Goal: Task Accomplishment & Management: Manage account settings

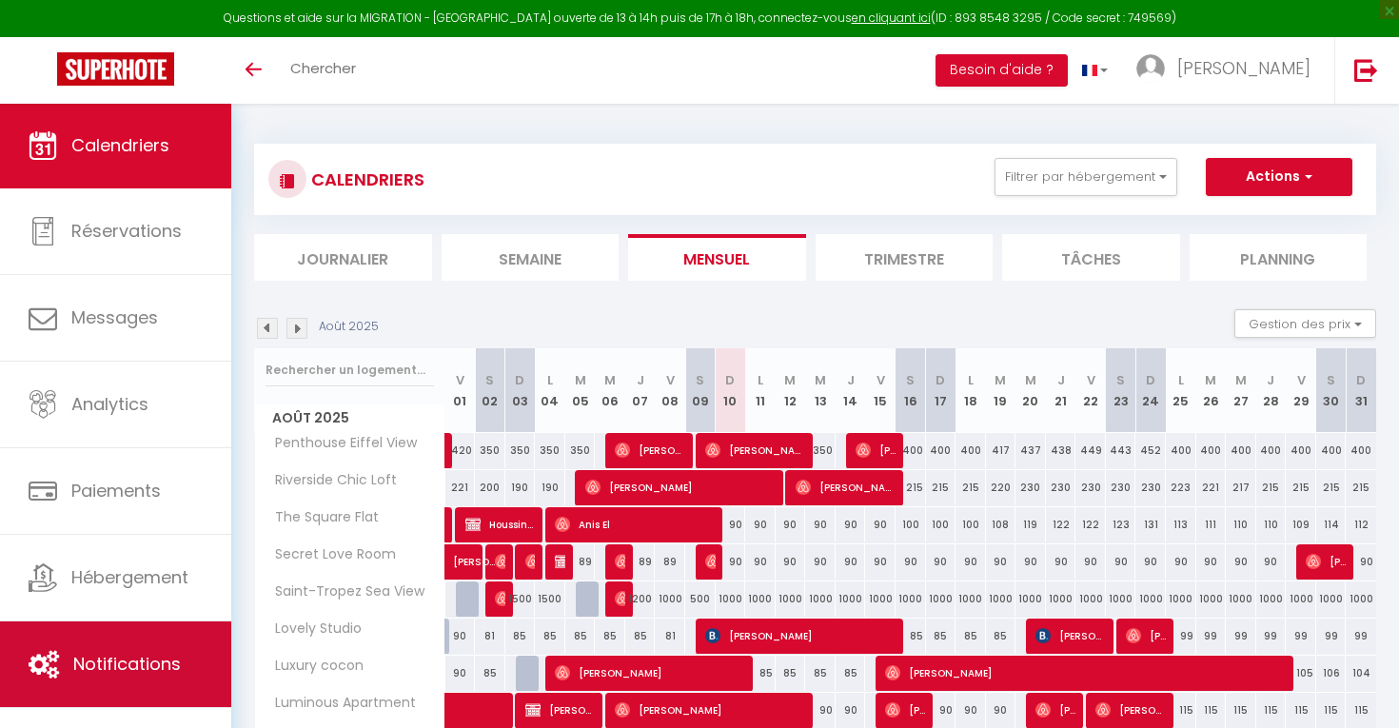
click at [102, 660] on span "Notifications" at bounding box center [127, 664] width 108 height 24
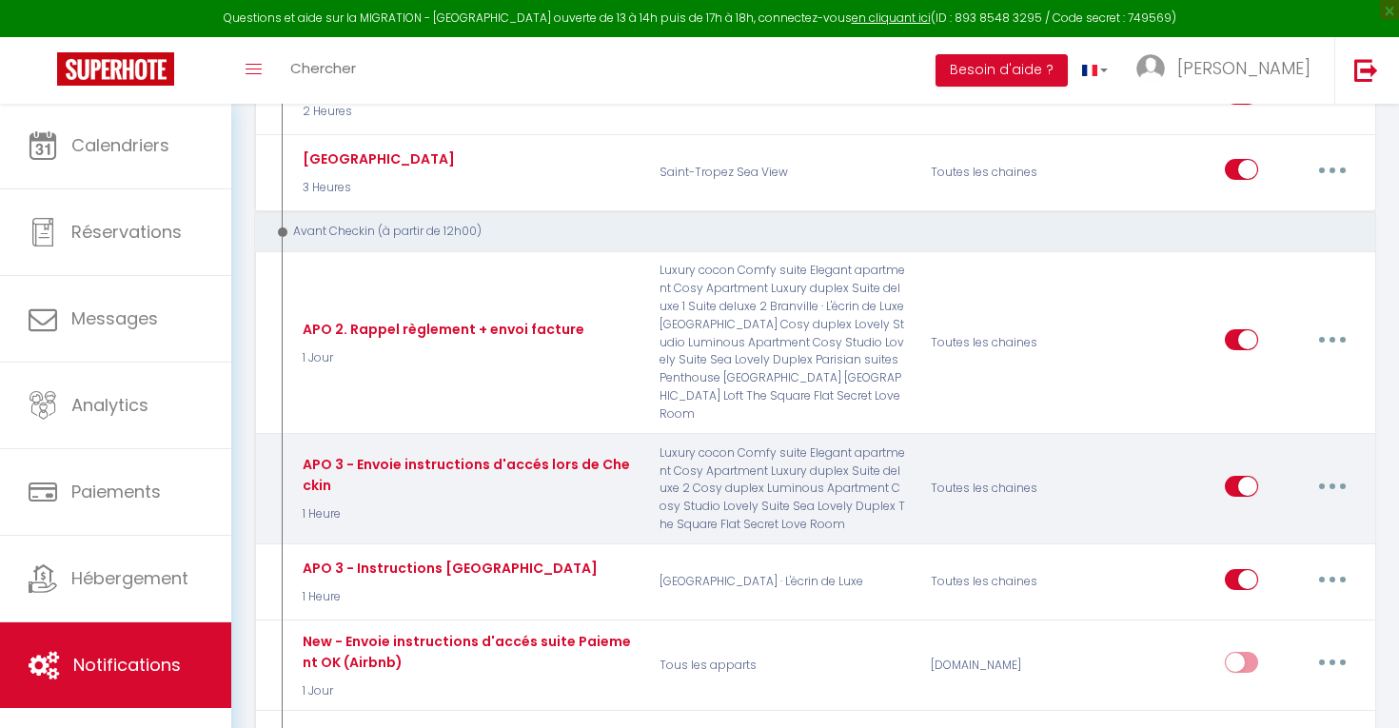
scroll to position [654, 0]
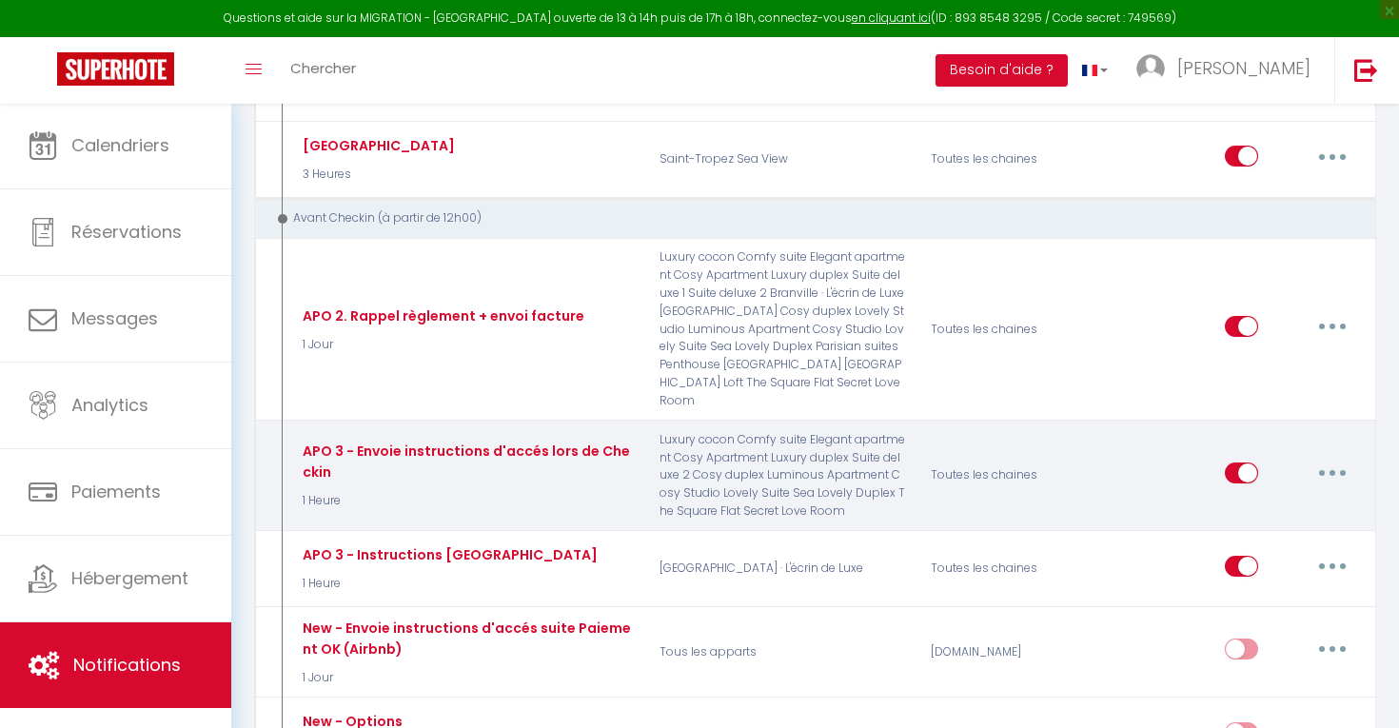
click at [1344, 458] on button "button" at bounding box center [1331, 473] width 53 height 30
click at [1292, 499] on link "Editer" at bounding box center [1282, 515] width 141 height 32
type input "APO 3 - Envoie instructions d'accés lors de Checkin"
select select "1 Heure"
select select "if_booking_is_paid"
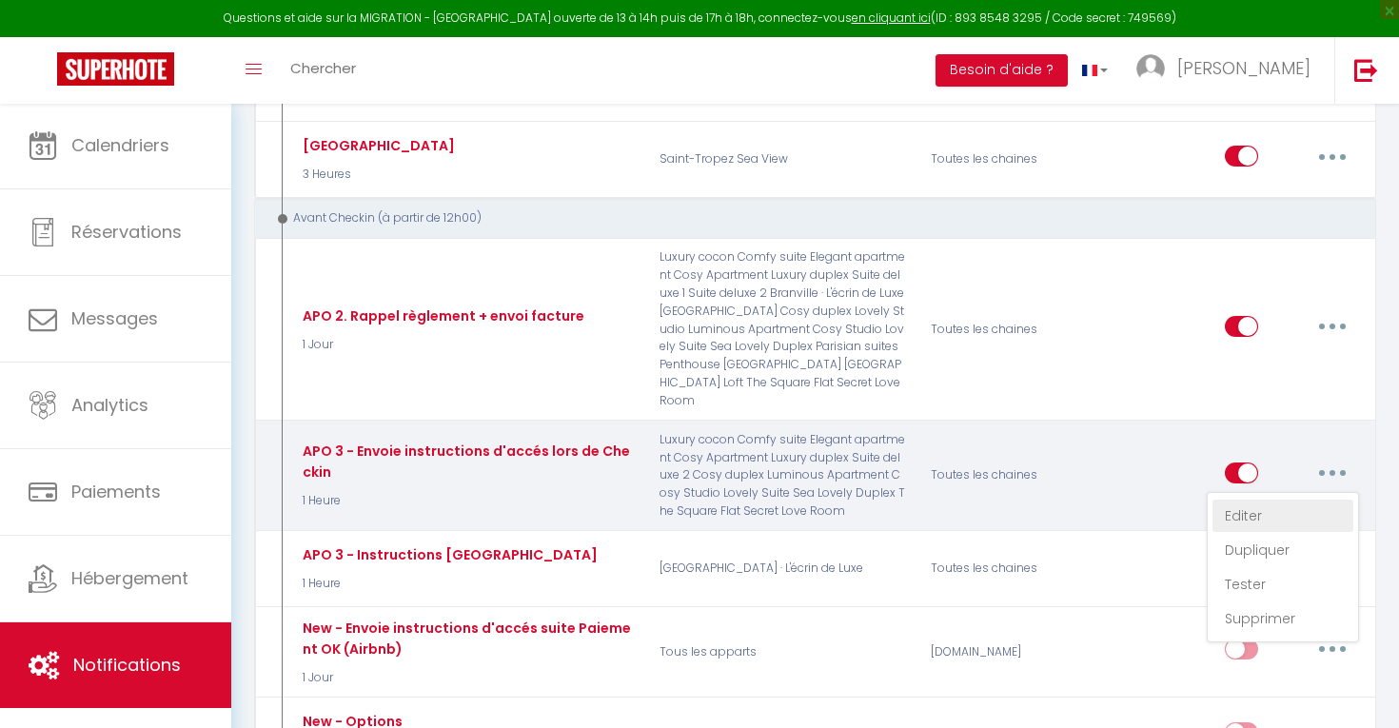
checkbox input "true"
checkbox input "false"
radio input "true"
type input "Envoie instructions d'accès - [RENTAL:NAME]"
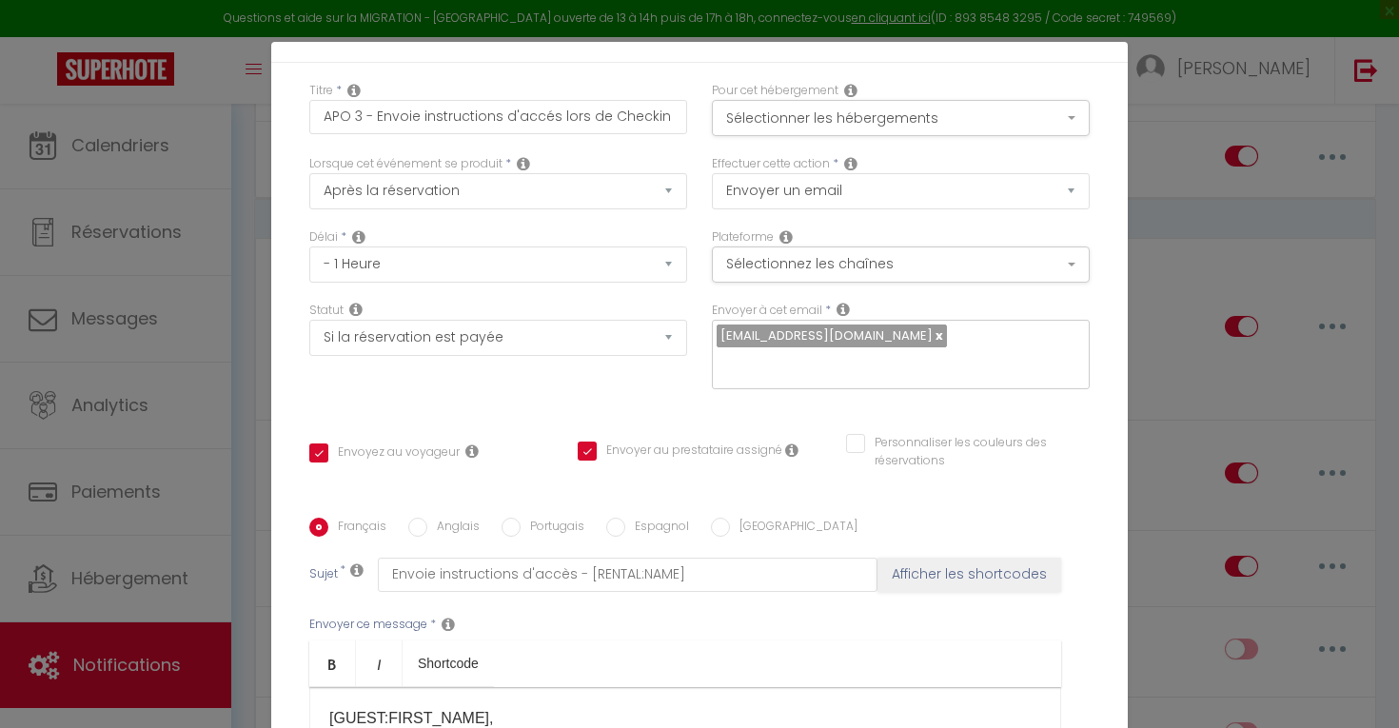
scroll to position [97, 0]
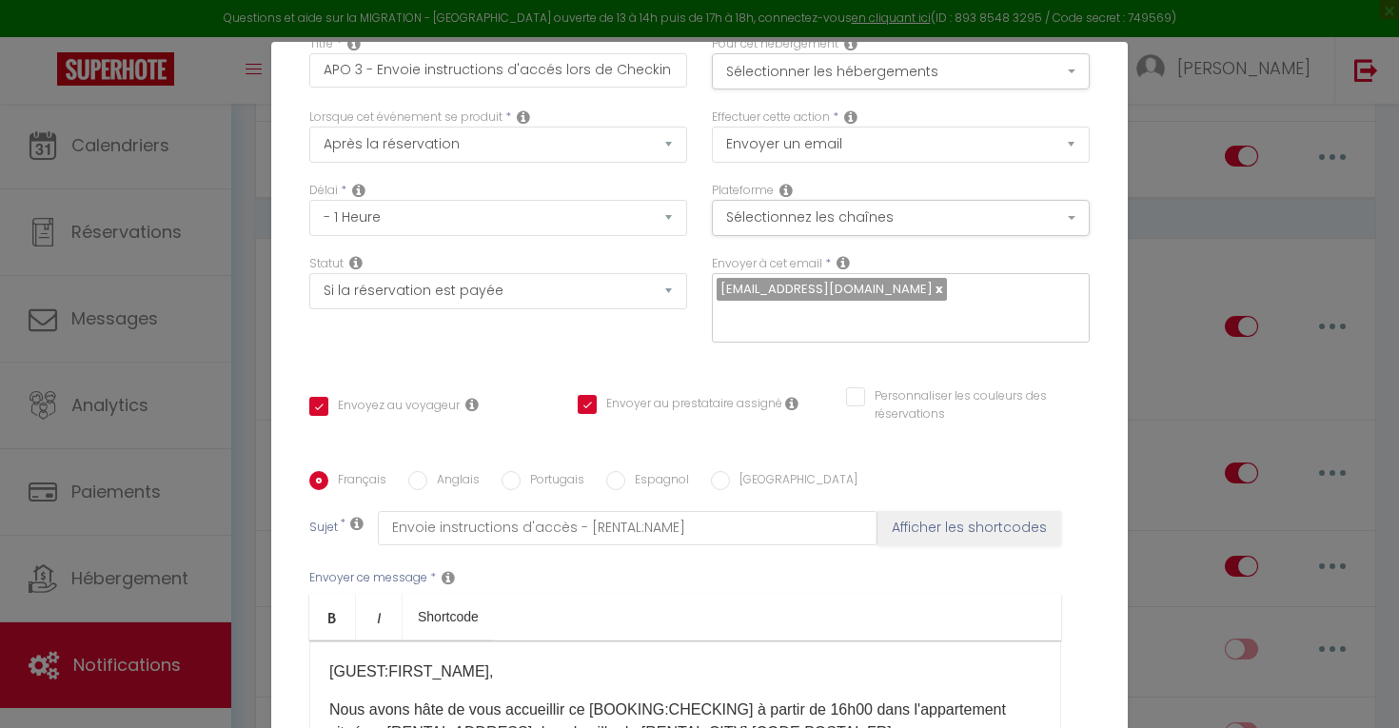
click at [1262, 388] on div "Modifier la notification × Titre * APO 3 - Envoie instructions d'accés lors de …" at bounding box center [699, 364] width 1399 height 728
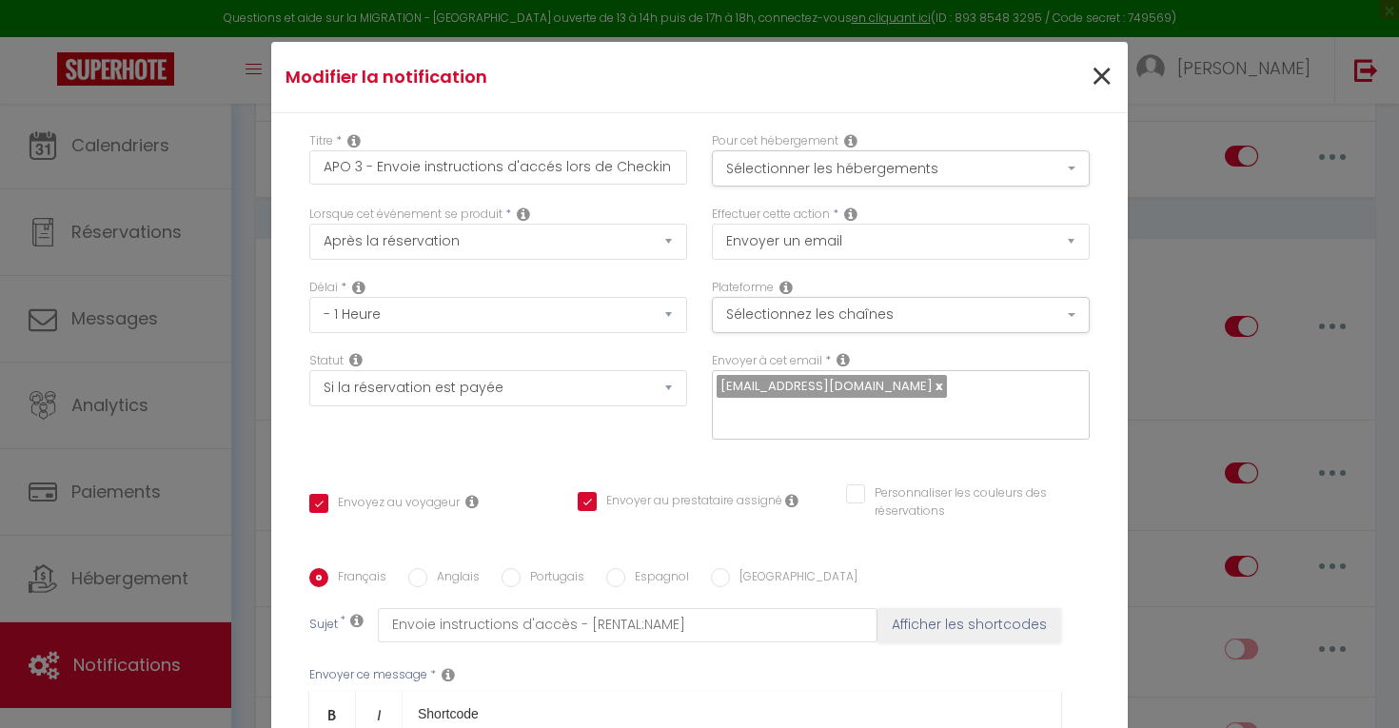
scroll to position [0, 0]
click at [1089, 64] on span "×" at bounding box center [1101, 77] width 24 height 57
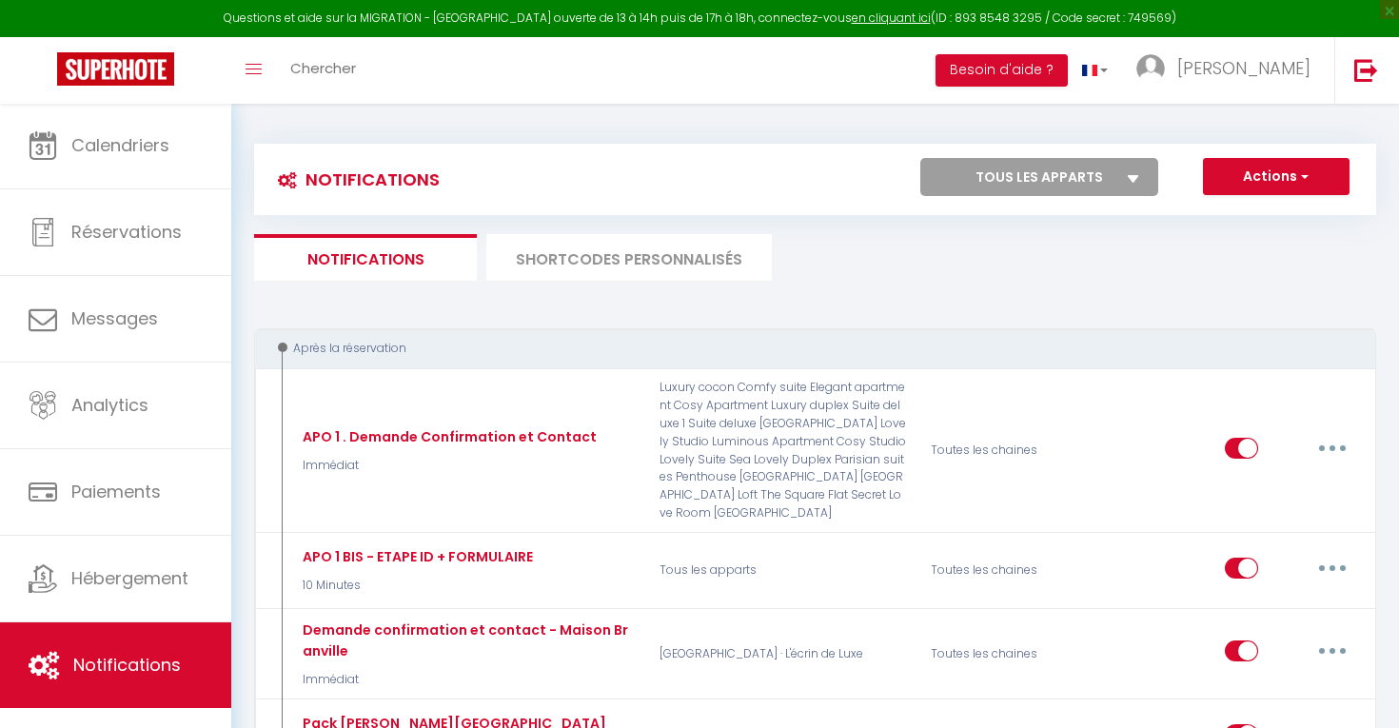
click at [595, 275] on li "SHORTCODES PERSONNALISÉS" at bounding box center [628, 257] width 285 height 47
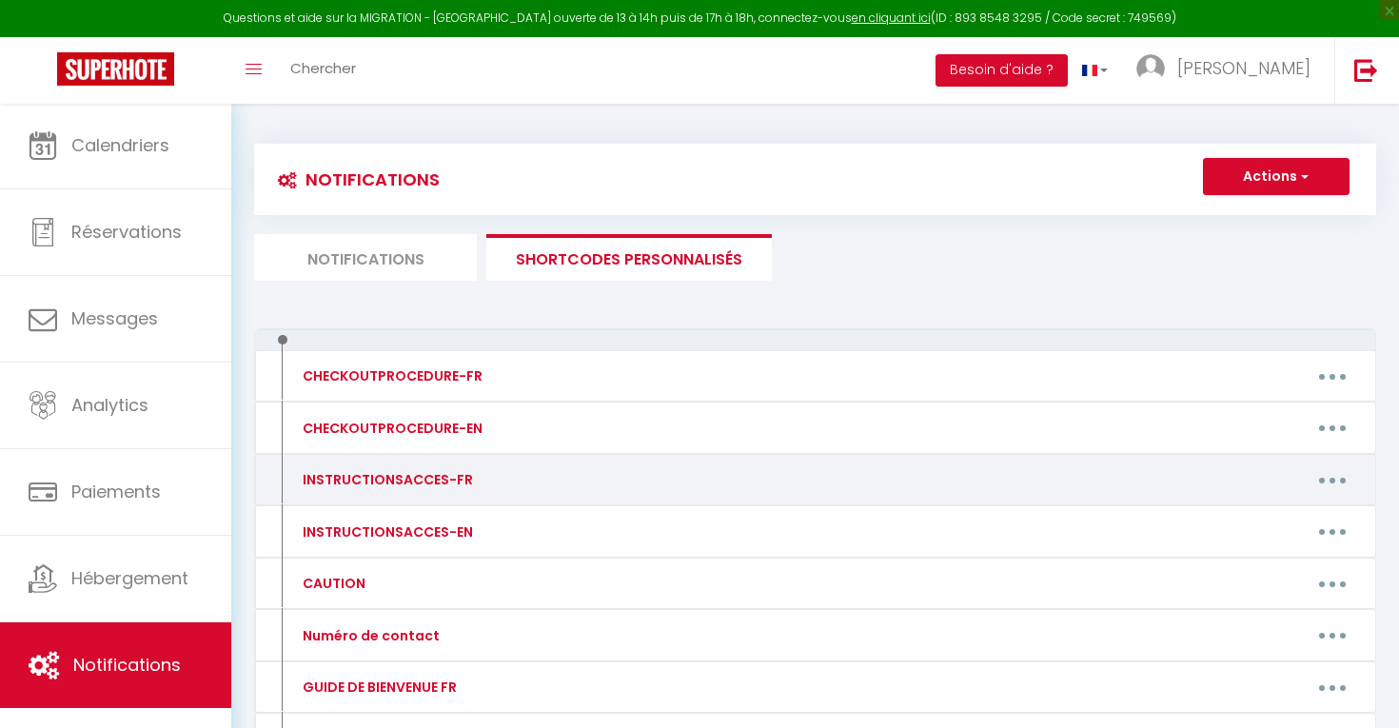
click at [1343, 484] on button "button" at bounding box center [1331, 479] width 53 height 30
click at [1312, 517] on link "Editer" at bounding box center [1282, 523] width 141 height 32
type input "INSTRUCTIONSACCES-FR"
type textarea "Il ne vous reste plus qu’à venir avec vos valises, en effet tout est fourni dan…"
type textarea "- Code : 7422A - Traverser la cour tout au fond à gauche - Bâtiment B - 2ème ét…"
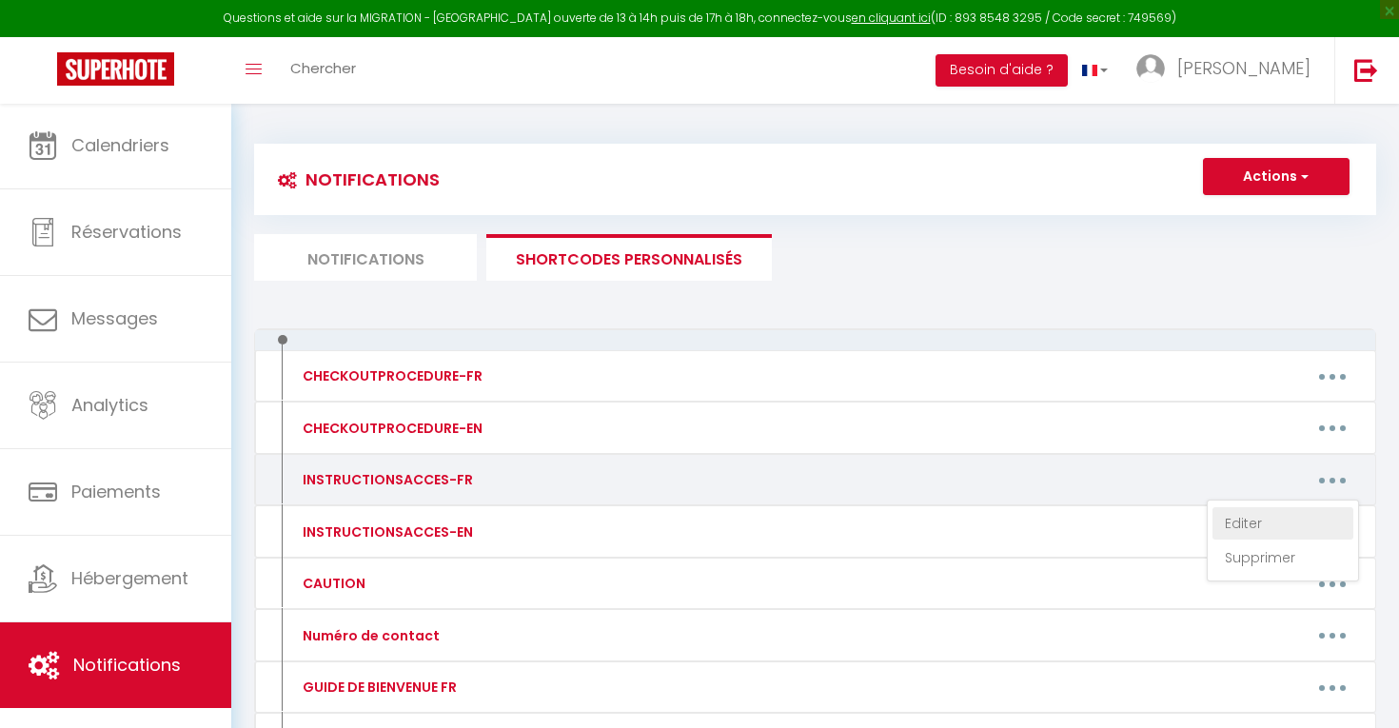
type textarea "- Code: 74A85 - 2ème étage, porte de droite - Code boîte à clés: 7391 - Wifi id…"
type textarea "- Code immeuble : 7316 - 4ème étage - Porte de droite - Code boîte à clé : 7014…"
type textarea "- Code portail : 14A7 - Traverser la cour Bâtiment C - Code 2eme porte immeuble…"
type textarea "- Code : 486A - 1er étage, porte de droite - Code boîte à clés : 4072 - Wifi id…"
type textarea "- Code portail: 5482 - Rentrer dans la cour, 1er bâtiment sur la gauche - 2nd c…"
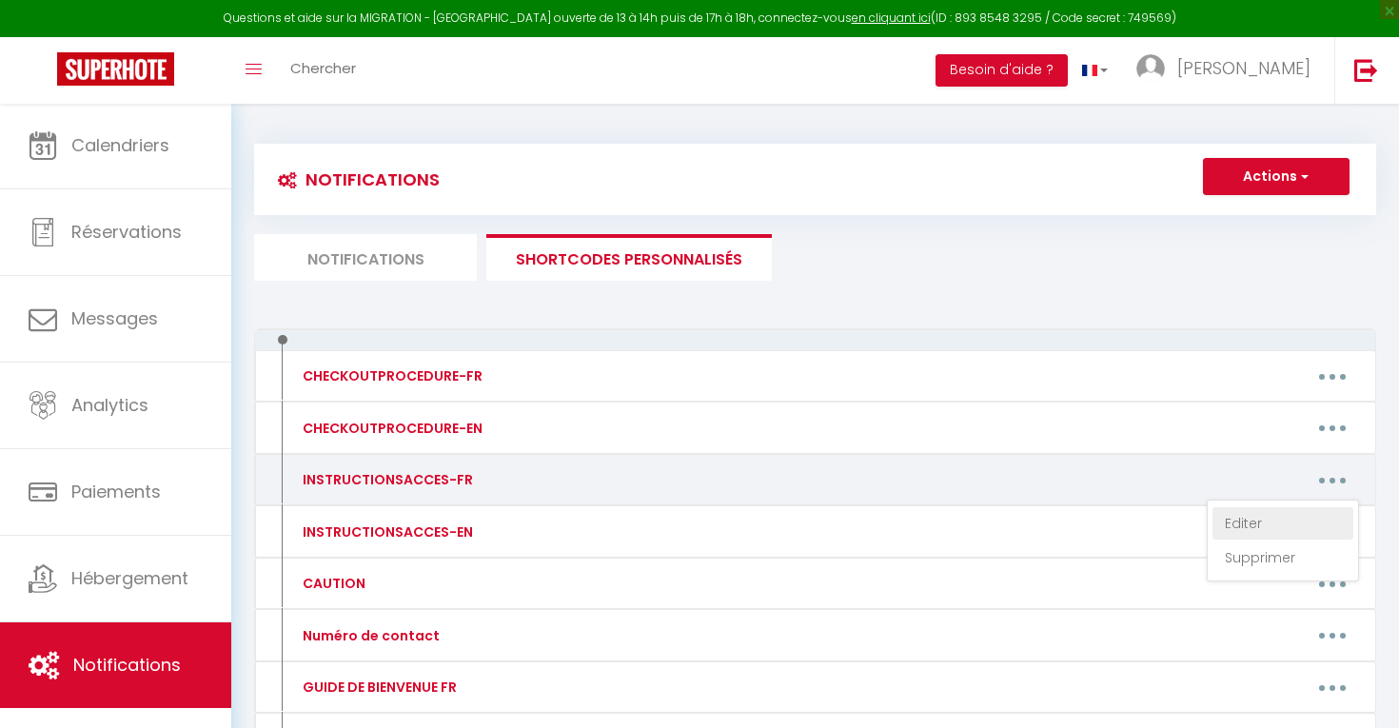
type textarea "- Code : 7422A - Traverser la cour tout au fond à gauche - Bâtiment B - 3ème ét…"
type textarea "- Code immeuble : A1161 - 1er étage, porte en face des escaliers - Code boîte à…"
type textarea "- Code immeuble : A1161 - 2ème étage, porte en face des escaliers - Code boîte …"
type textarea "- Code : 7422A - Traverser la cour tout au fond à gauche - Bâtiment B - 3ème ét…"
type textarea "Il s'agit d'un check in physique avec le propriétaire. - Code : 21B28 - Interph…"
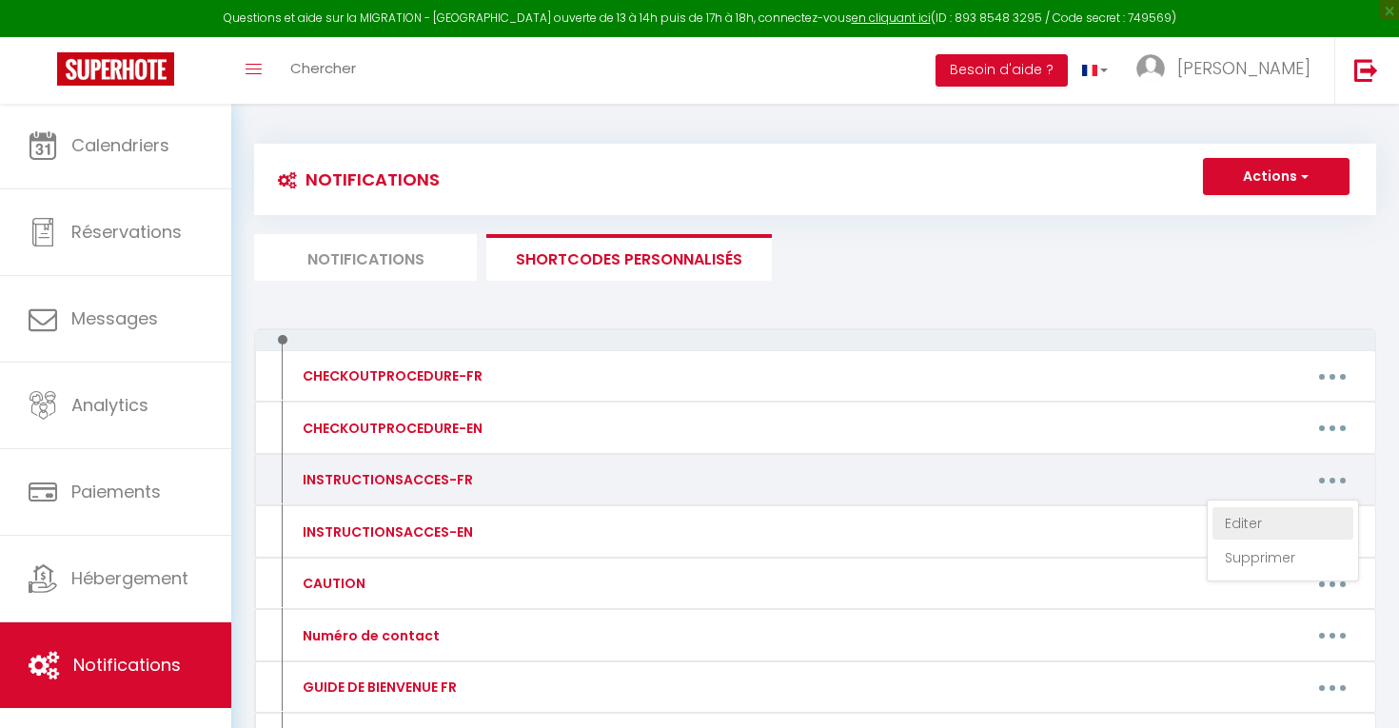
type textarea "- Code immeuble 1475 - 1e étage - Code boîte à clefs : 1301 - Wifi identifiant …"
type textarea "- Code immeuble 1475 - 2e étage - Code boîte à clefs : 1304 - Wifi identifiant …"
type textarea "- Code immeuble 1475 - 3e étage - Code boîte à clefs : 1306 - Wifi identifiant …"
type textarea "Résidence Moulin Blanc 2 montée du [GEOGRAPHIC_DATA] 83990 [GEOGRAPHIC_DATA] en…"
type textarea "- 7422A - Traverser la cour tout au fond à gauche - Bâtiment B - Vous avez une …"
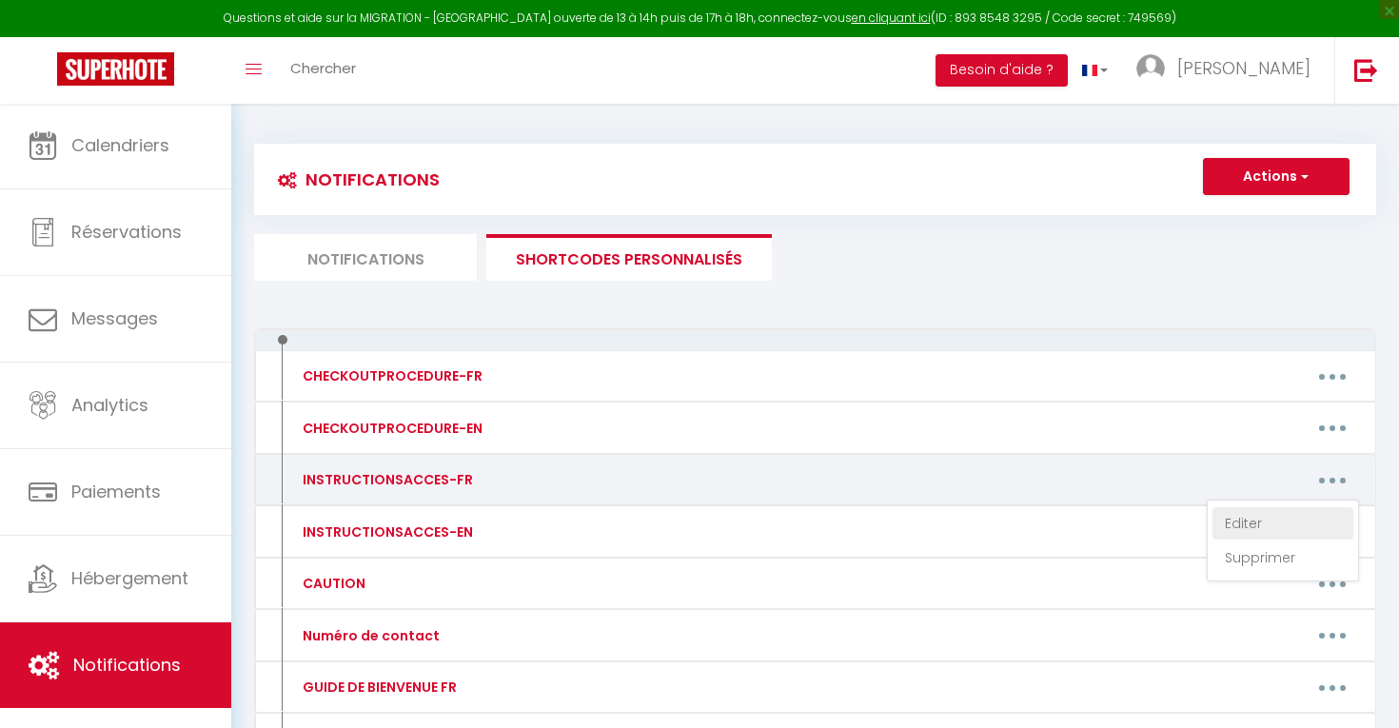
type textarea "Vous arriverez devant une petite cour, il faudra entrée dans le bâtiment 1, sit…"
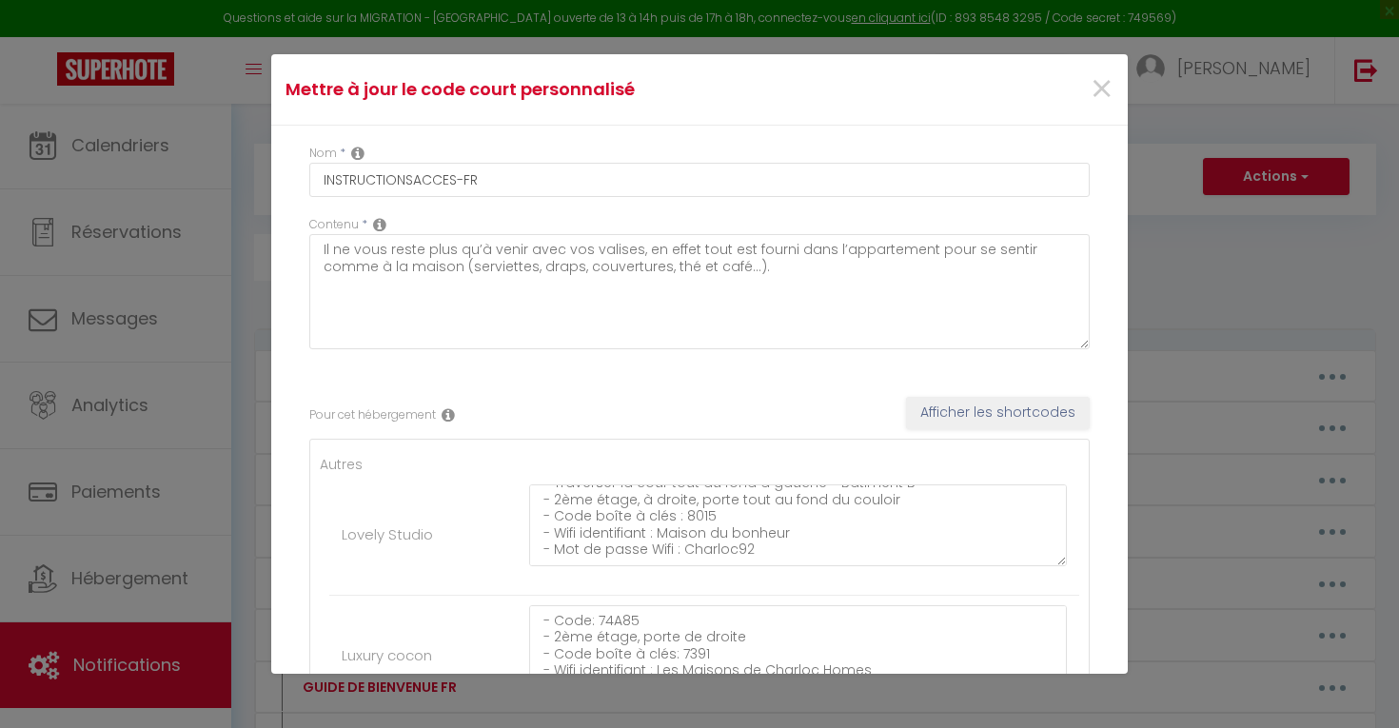
scroll to position [32, 0]
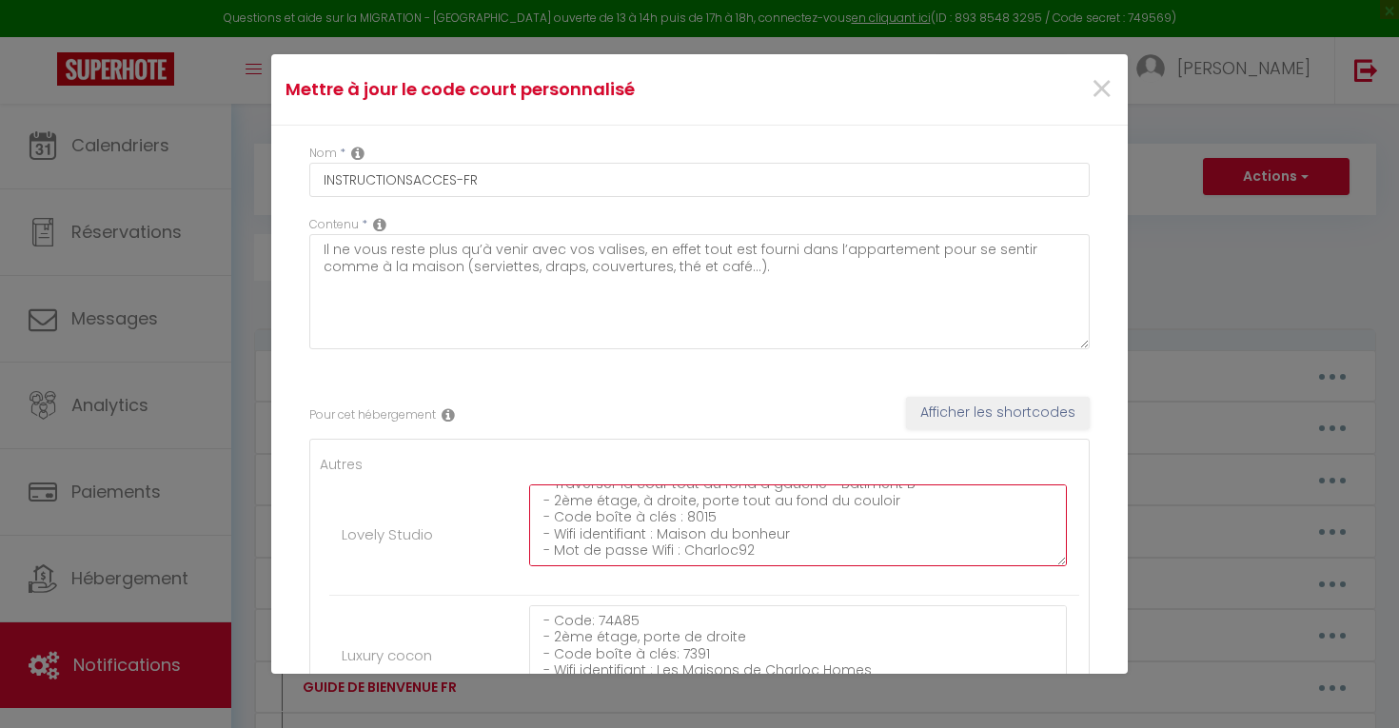
click at [704, 504] on textarea "- Code : 7422A - Traverser la cour tout au fond à gauche - Bâtiment B - 2ème ét…" at bounding box center [798, 525] width 538 height 82
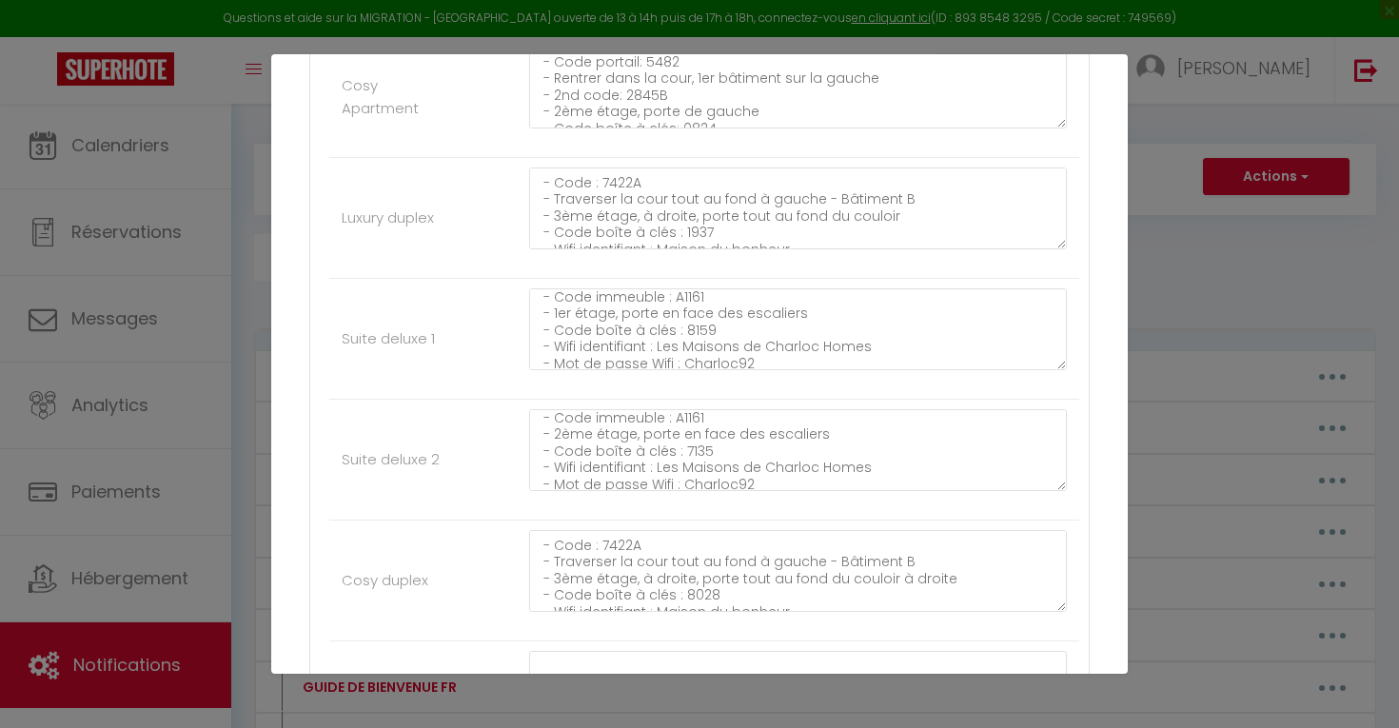
scroll to position [10, 0]
click at [673, 303] on textarea "- Code immeuble : A1161 - 1er étage, porte en face des escaliers - Code boîte à…" at bounding box center [798, 329] width 538 height 82
click at [687, 303] on textarea "- Code immeuble : A1161 - 1er étage, porte en face des escaliers - Code boîte à…" at bounding box center [798, 329] width 538 height 82
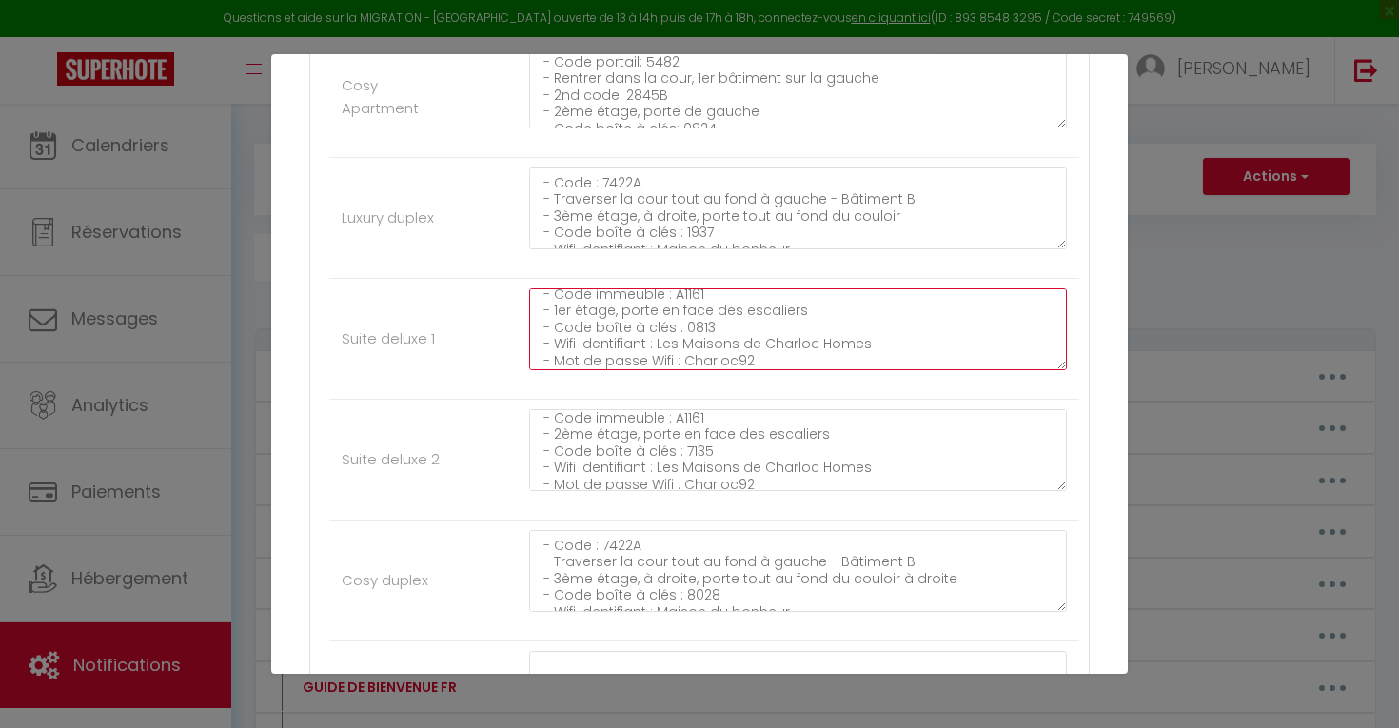
type textarea "- Code immeuble : A1161 - 1er étage, porte en face des escaliers - Code boîte à…"
click at [468, 331] on li "Suite deluxe 1 - Code immeuble : A1161 - 1er étage, porte en face des escaliers…" at bounding box center [704, 339] width 750 height 121
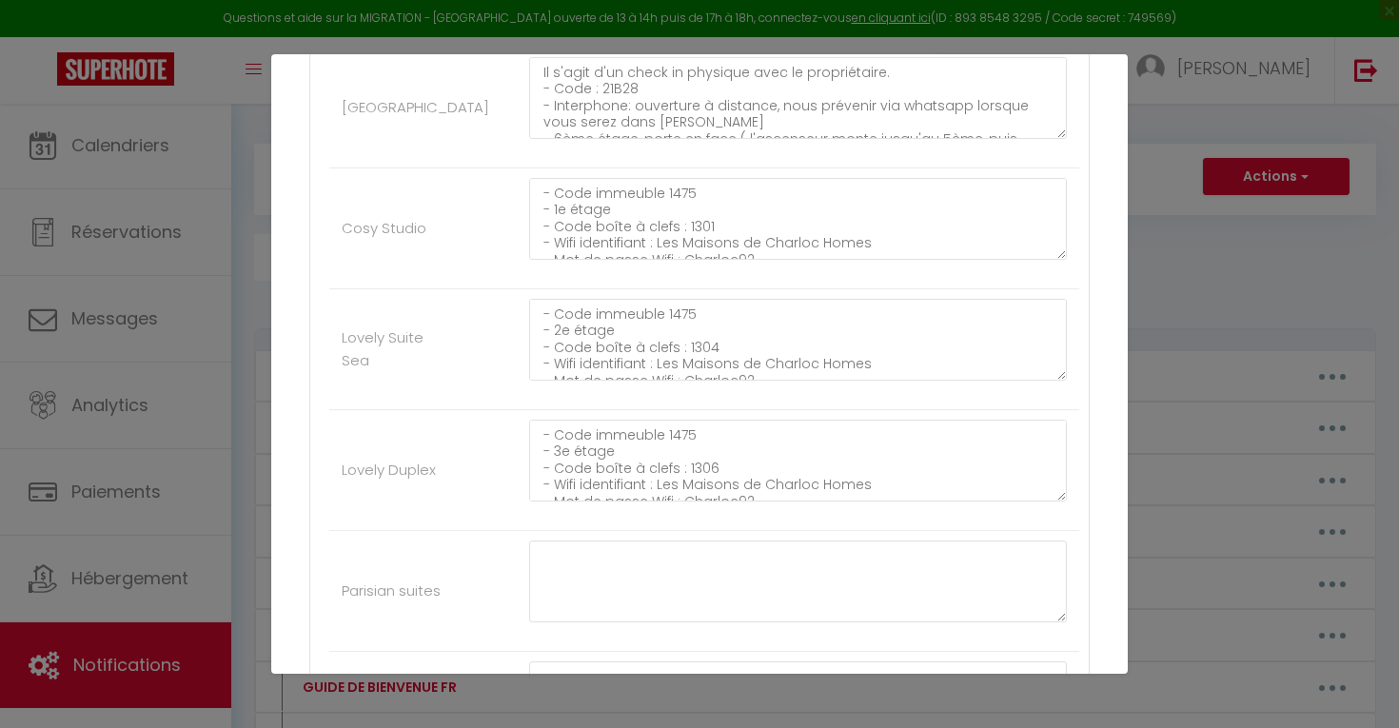
scroll to position [1737, 0]
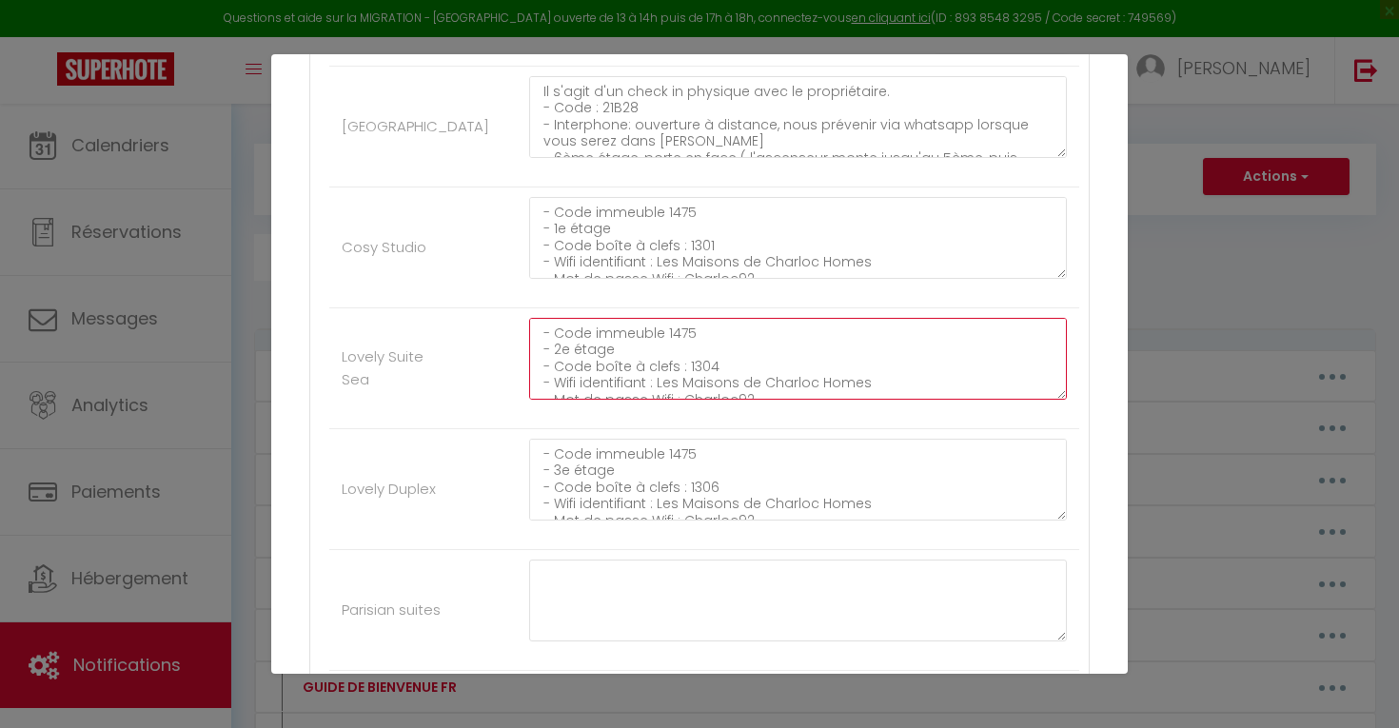
click at [693, 334] on textarea "- Code immeuble 1475 - 2e étage - Code boîte à clefs : 1304 - Wifi identifiant …" at bounding box center [798, 359] width 538 height 82
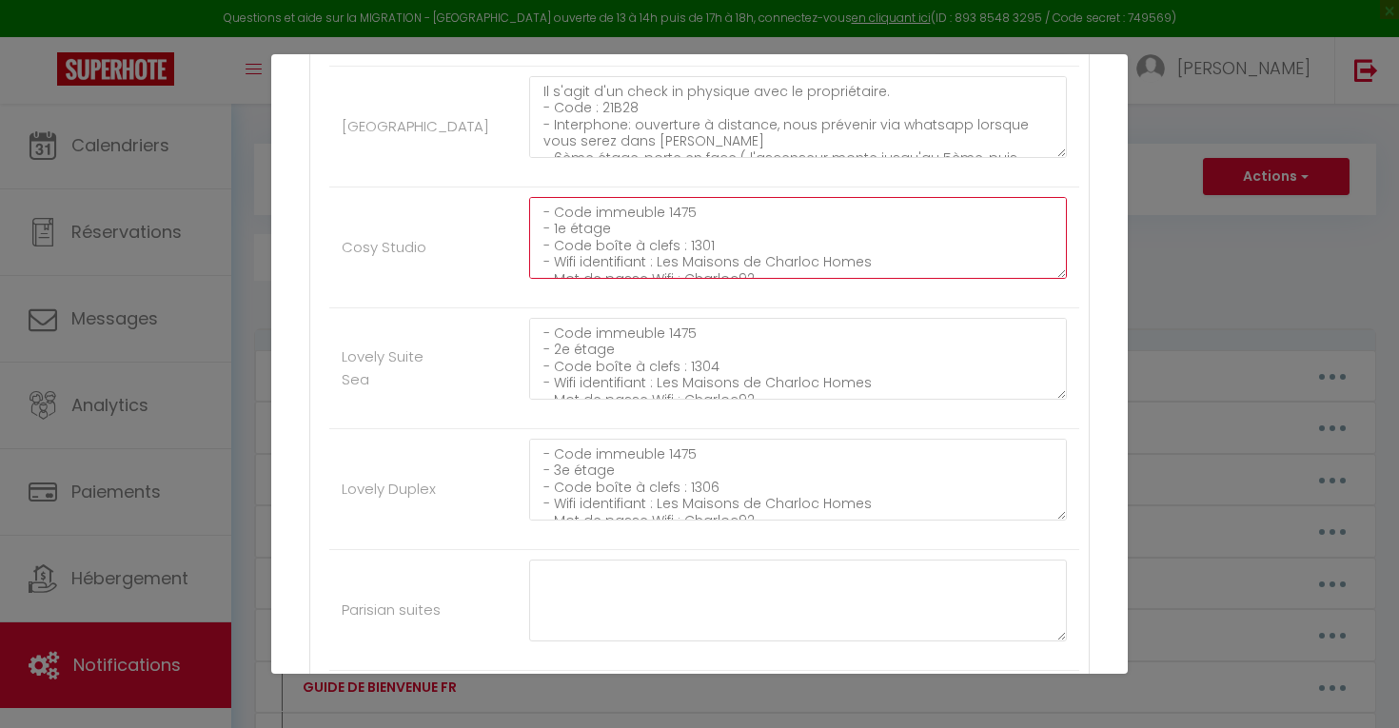
click at [691, 223] on textarea "- Code immeuble 1475 - 1e étage - Code boîte à clefs : 1301 - Wifi identifiant …" at bounding box center [798, 238] width 538 height 82
type textarea "- Code immeuble 1475 - 1e étage - Code boîte à clefs : 1010 - Wifi identifiant …"
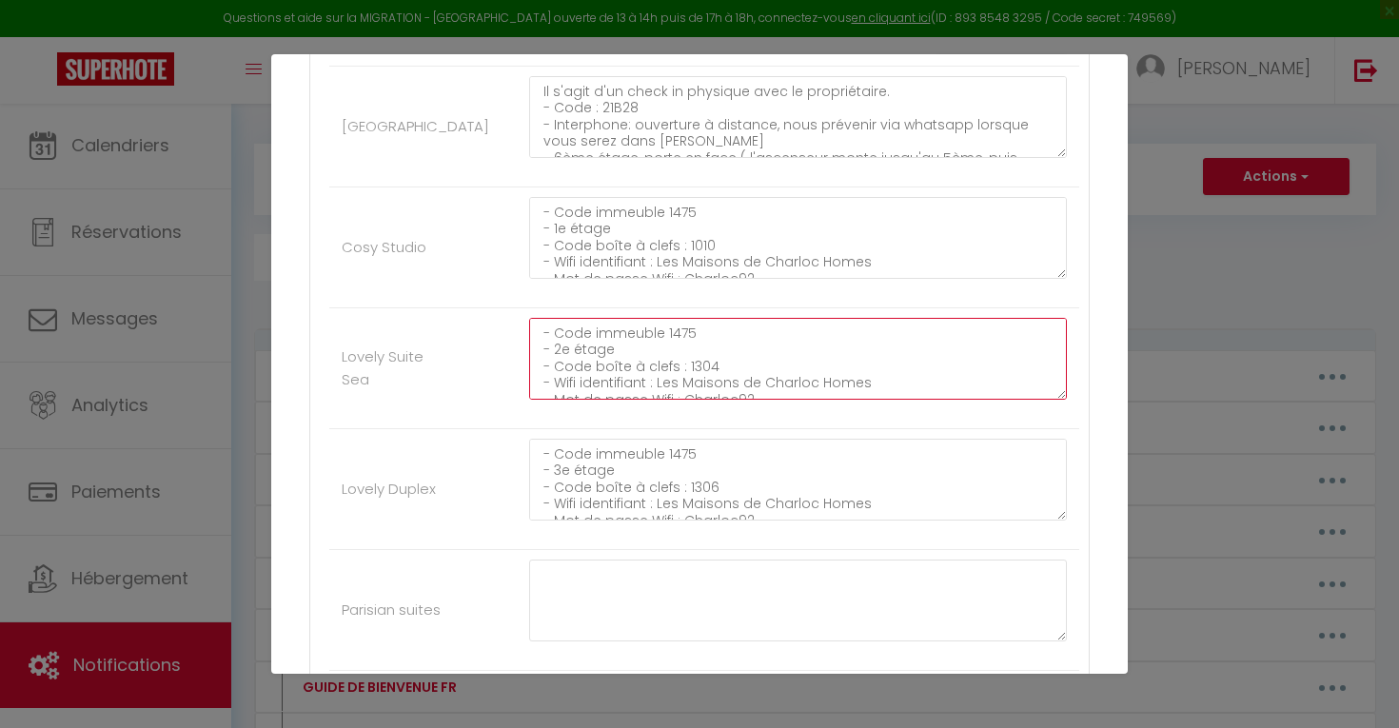
click at [699, 336] on textarea "- Code immeuble 1475 - 2e étage - Code boîte à clefs : 1304 - Wifi identifiant …" at bounding box center [798, 359] width 538 height 82
type textarea "- Code immeuble 1475 - 2e étage - Code boîte à clefs : 1002 - Wifi identifiant …"
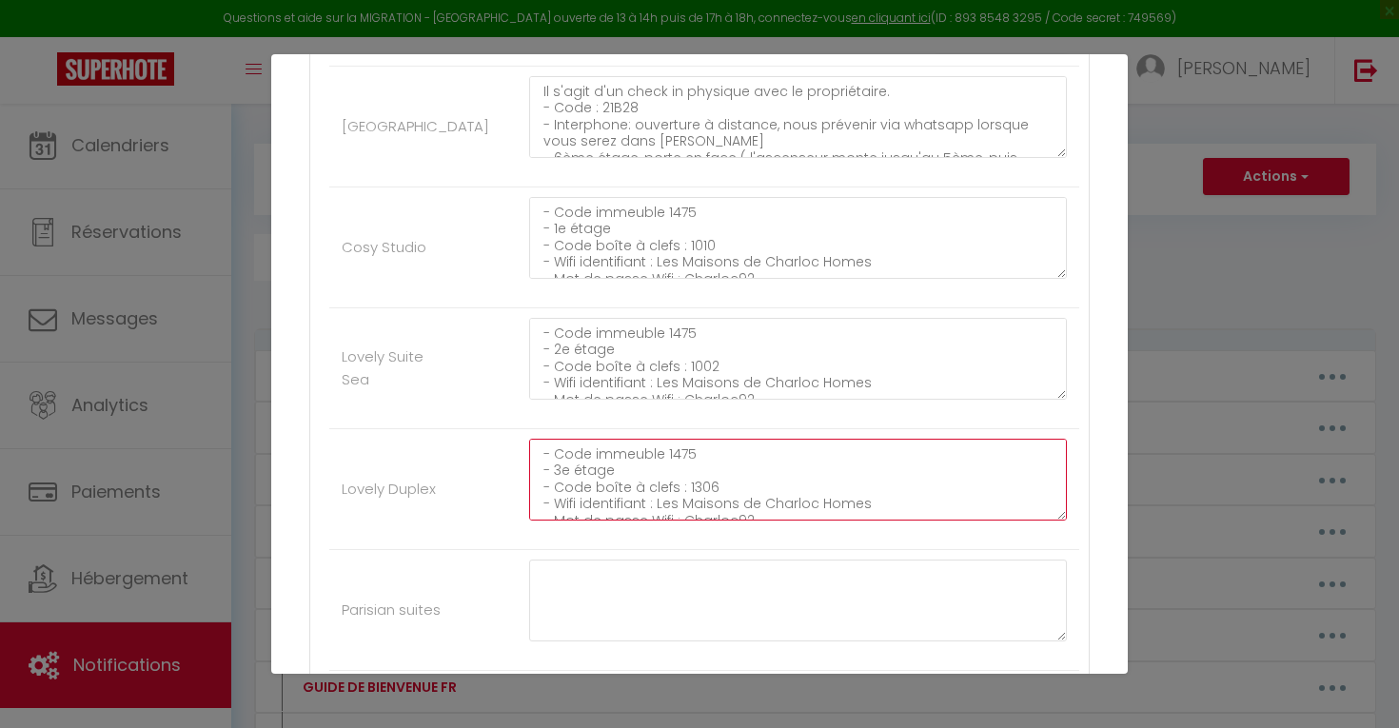
click at [695, 449] on textarea "- Code immeuble 1475 - 3e étage - Code boîte à clefs : 1306 - Wifi identifiant …" at bounding box center [798, 480] width 538 height 82
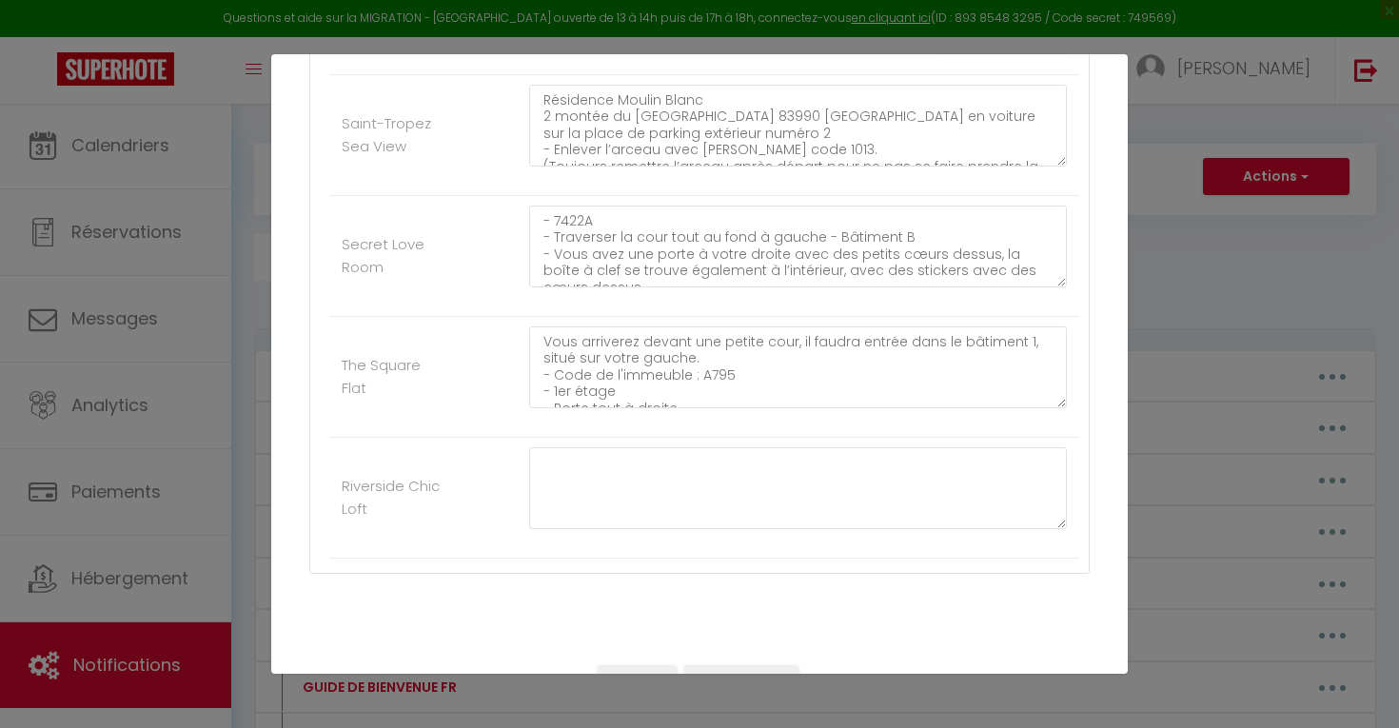
scroll to position [2453, 0]
type textarea "- Code immeuble 1475 - 3e étage - Code boîte à clefs : 3030 - Wifi identifiant …"
click at [725, 666] on button "Mettre à jour" at bounding box center [741, 682] width 114 height 32
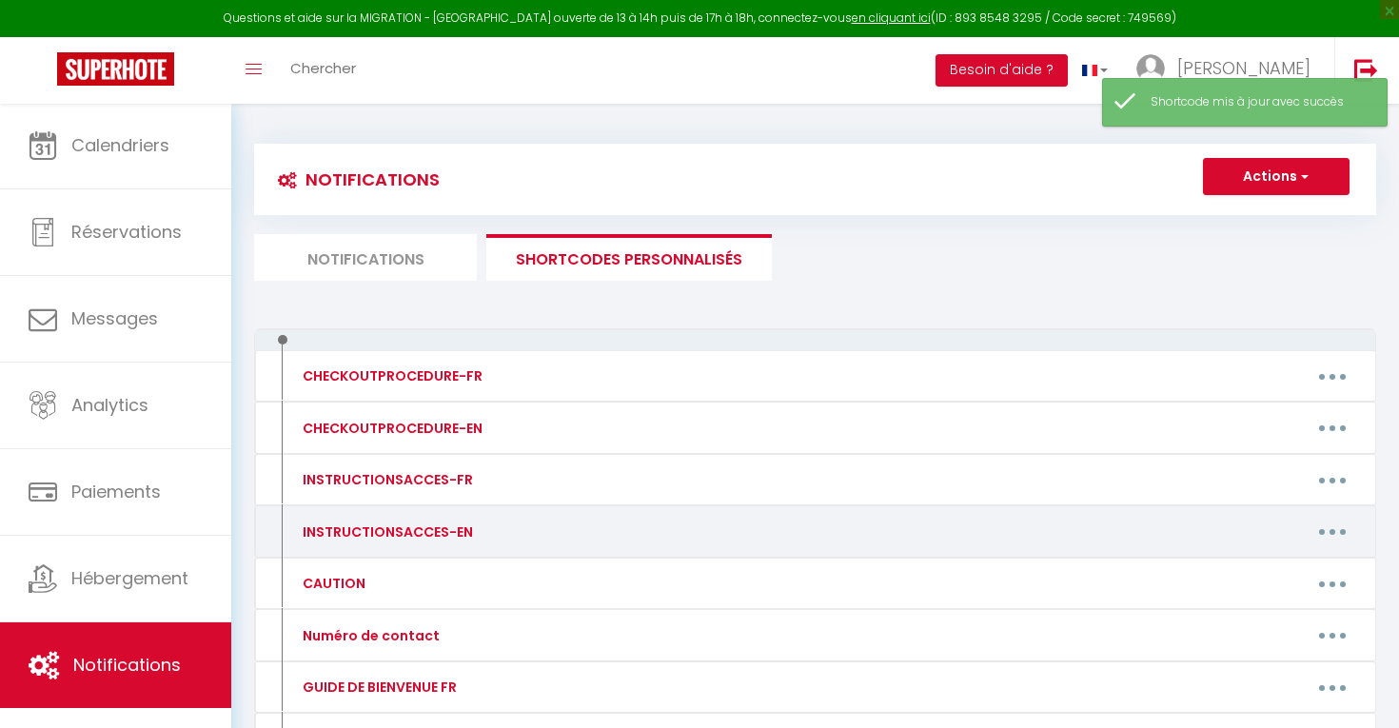
click at [1322, 554] on div "INSTRUCTIONSACCES-EN Editer Supprimer" at bounding box center [815, 531] width 1122 height 52
click at [1328, 523] on button "button" at bounding box center [1331, 532] width 53 height 30
click at [1291, 561] on link "Editer" at bounding box center [1282, 574] width 141 height 32
type input "INSTRUCTIONSACCES-EN"
type textarea "All you have to do is to come with your suitcases, everything you need is provi…"
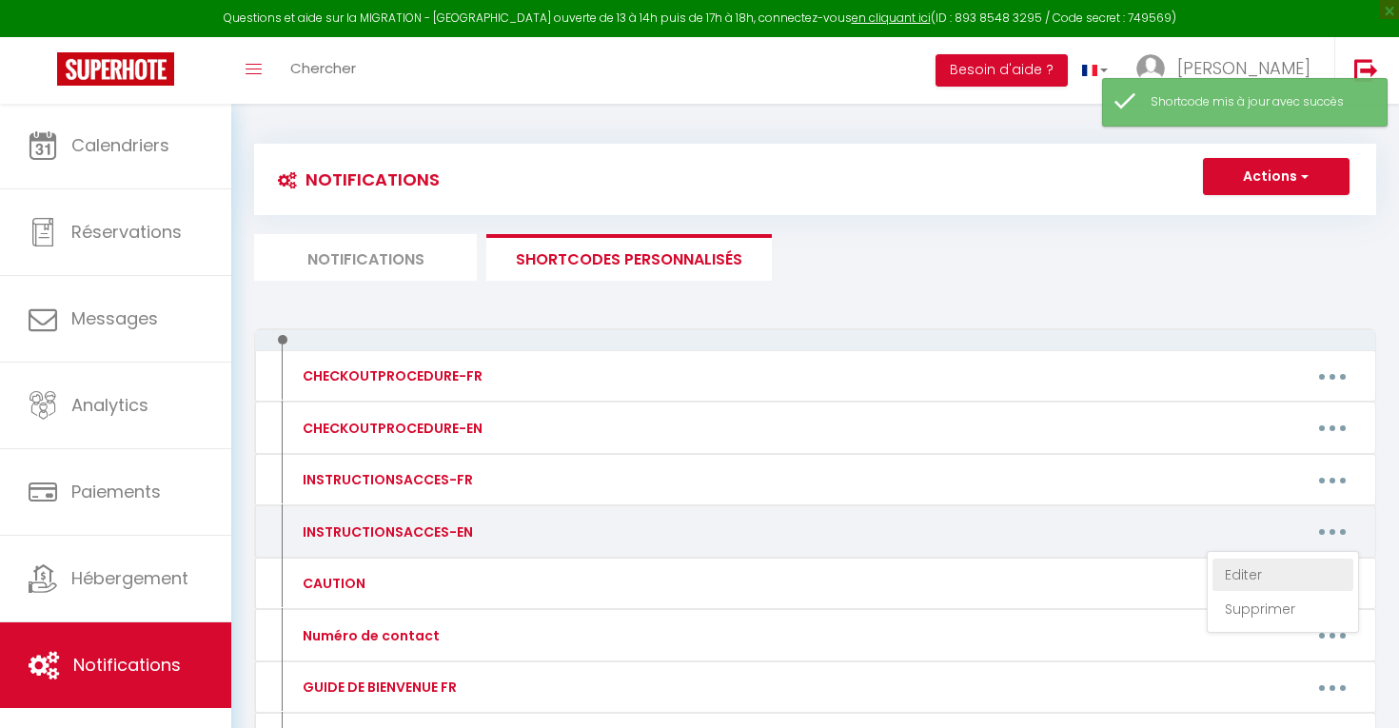
type textarea "- Code : 7422A - Go through the courtyard at the far end on the left - Building…"
type textarea "- Code: 74A85 - 2nd floor, right door - Key box code: 7391 - Wifi login : Les M…"
type textarea "- Building code: 7316 - 4th floor - Right door - Key box code : 7014 - Wifi ide…"
type textarea "- Gate code : 14A7 - [GEOGRAPHIC_DATA] C - Code 1ère porte: 1840 - 2nd floor, r…"
type textarea "- Code: 486A - 1st floor, right door - Key box code: 4072 - Wifi login : [GEOGR…"
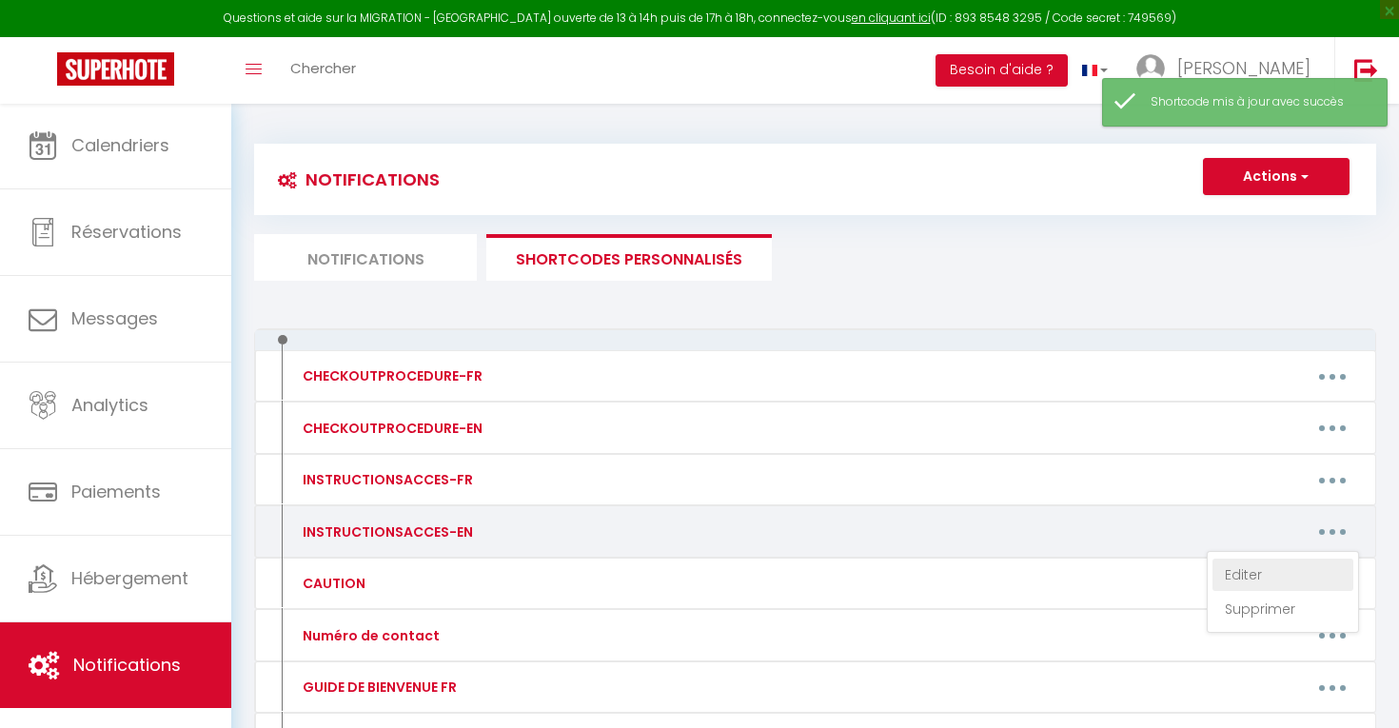
type textarea "- Gate code: 5482 - Enter the courtyard, 1st building on the left - 2nd code: 2…"
type textarea "- Code: 7422A - Cross the courtyard at the far left - Building B - 3rd floor, r…"
type textarea "- Building code : A1161 - 1st floor, door opposite stairs - Key box code: 8159 …"
type textarea "- Building code : A1161 - 2nd floor, door opposite stairs - Key box code: 7135 …"
type textarea "- Code: 7422A - Cross the courtyard at the far left - Building B - 3rd floor, r…"
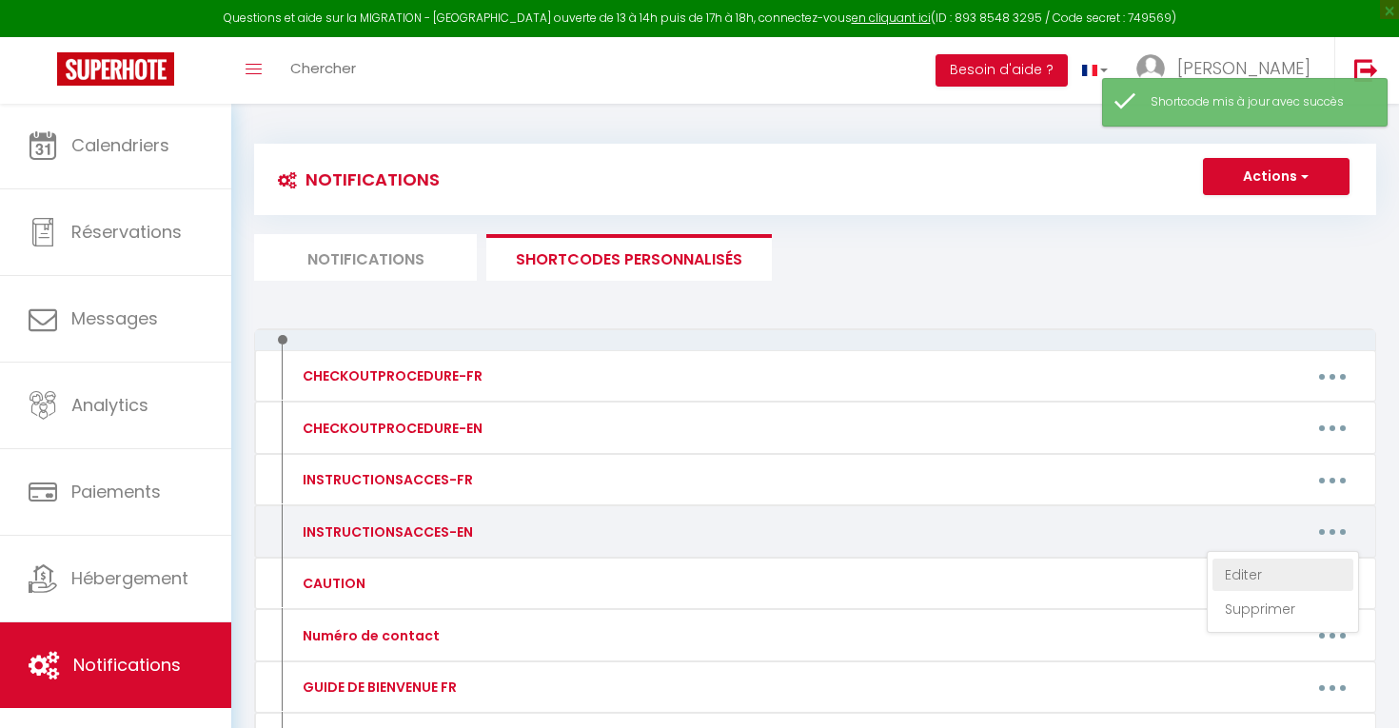
type textarea "This is a physical check-in with the owner. - Code : 21B28 - Intercom: remote o…"
type textarea "- Building code 1475 - 1st floor - Key box code: 1301 - Wifi identifier : Les M…"
type textarea "- Building code 1475 - 2nd floor - Key box code: 1304 - Wifi identifier : Les M…"
type textarea "- Building code 1475 - 3rd floor - Key box code: 1306 - Wifi identifier : Les M…"
type textarea "Residence [GEOGRAPHIC_DATA] [STREET_ADDRESS] - Park your car in outdoor parking…"
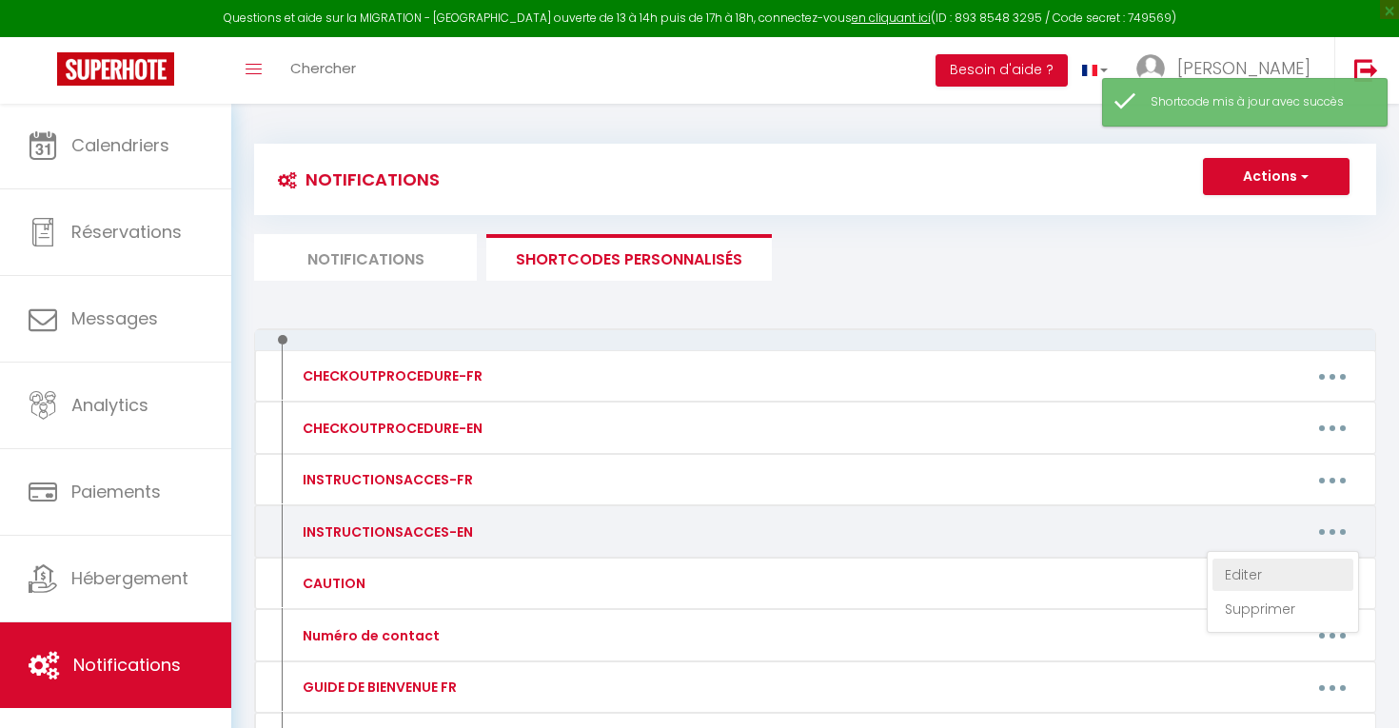
type textarea "- 7422A - Cross the courtyard to the far left - Building B - There's a door on …"
type textarea "You'll come to a small courtyard, and need to enter Building 1, on your left. -…"
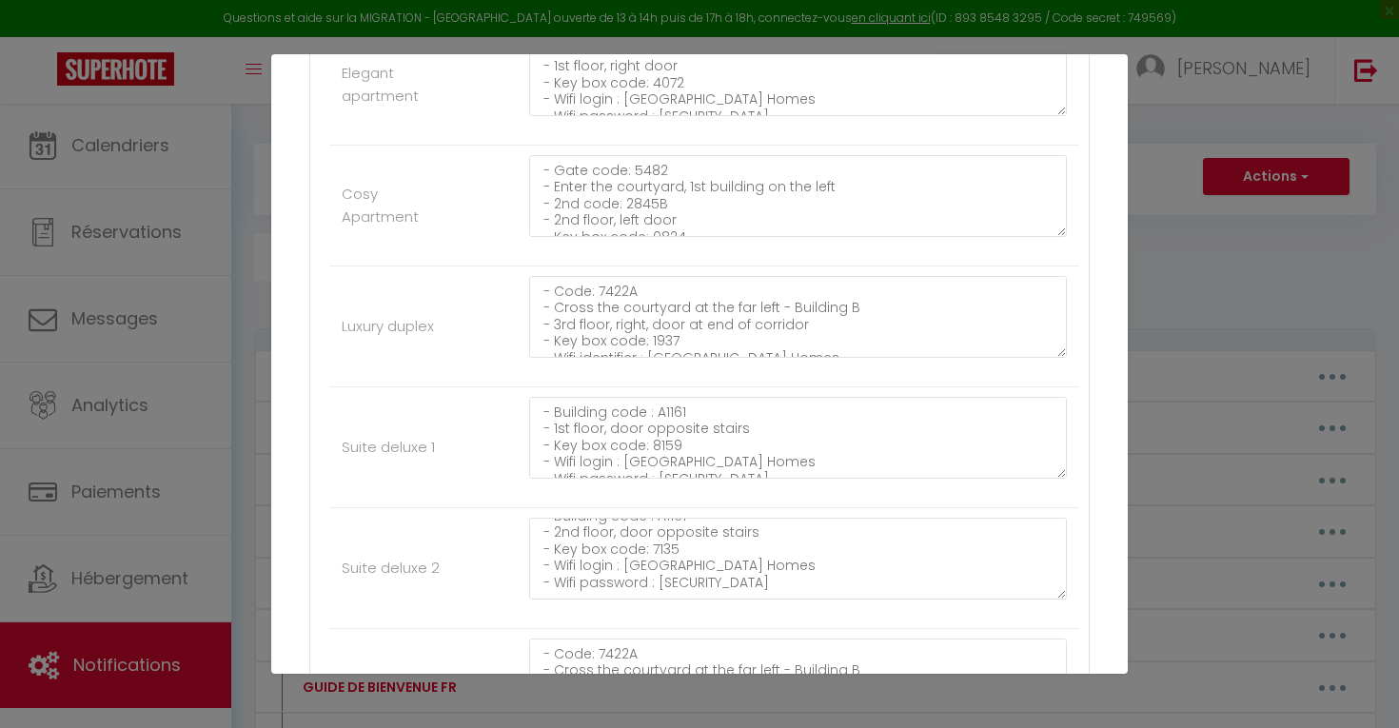
scroll to position [16, 0]
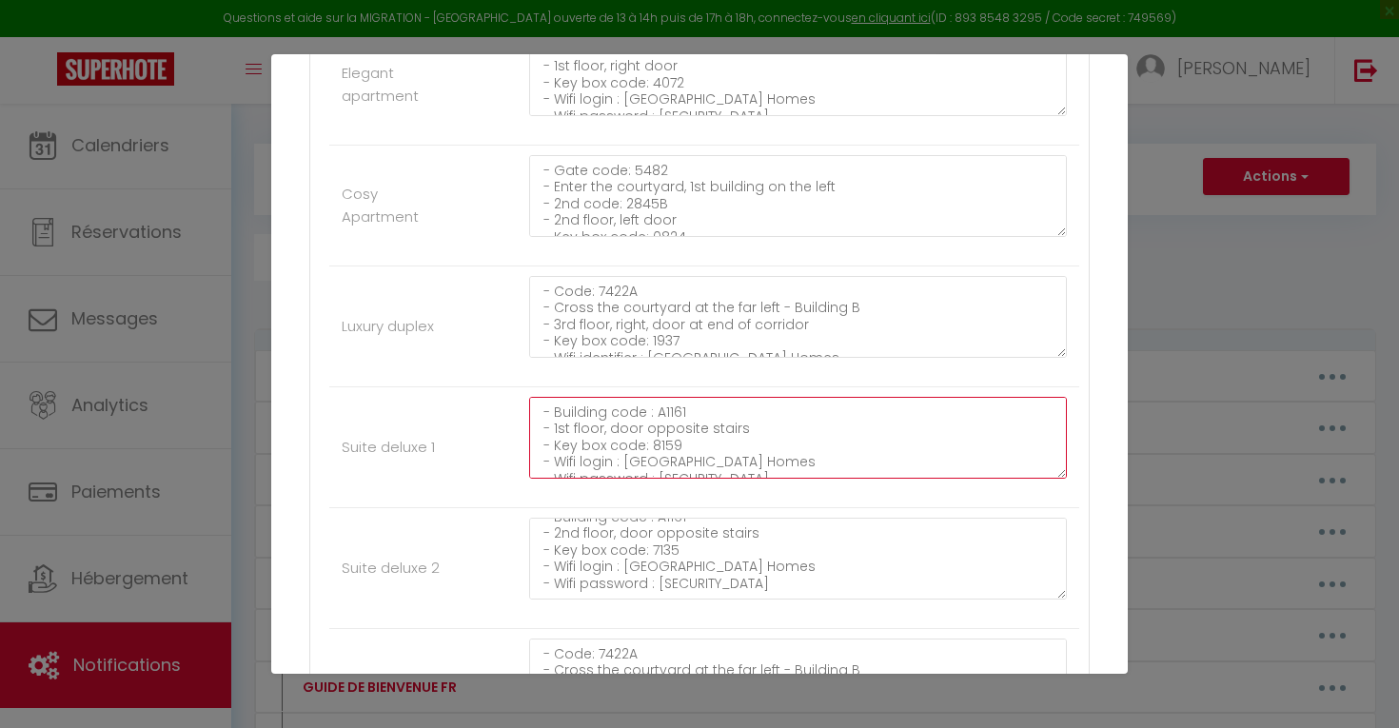
click at [663, 429] on textarea "- Building code : A1161 - 1st floor, door opposite stairs - Key box code: 8159 …" at bounding box center [798, 438] width 538 height 82
type textarea "- Building code : A1161 - 1st floor, door opposite stairs - Key box code: 0813 …"
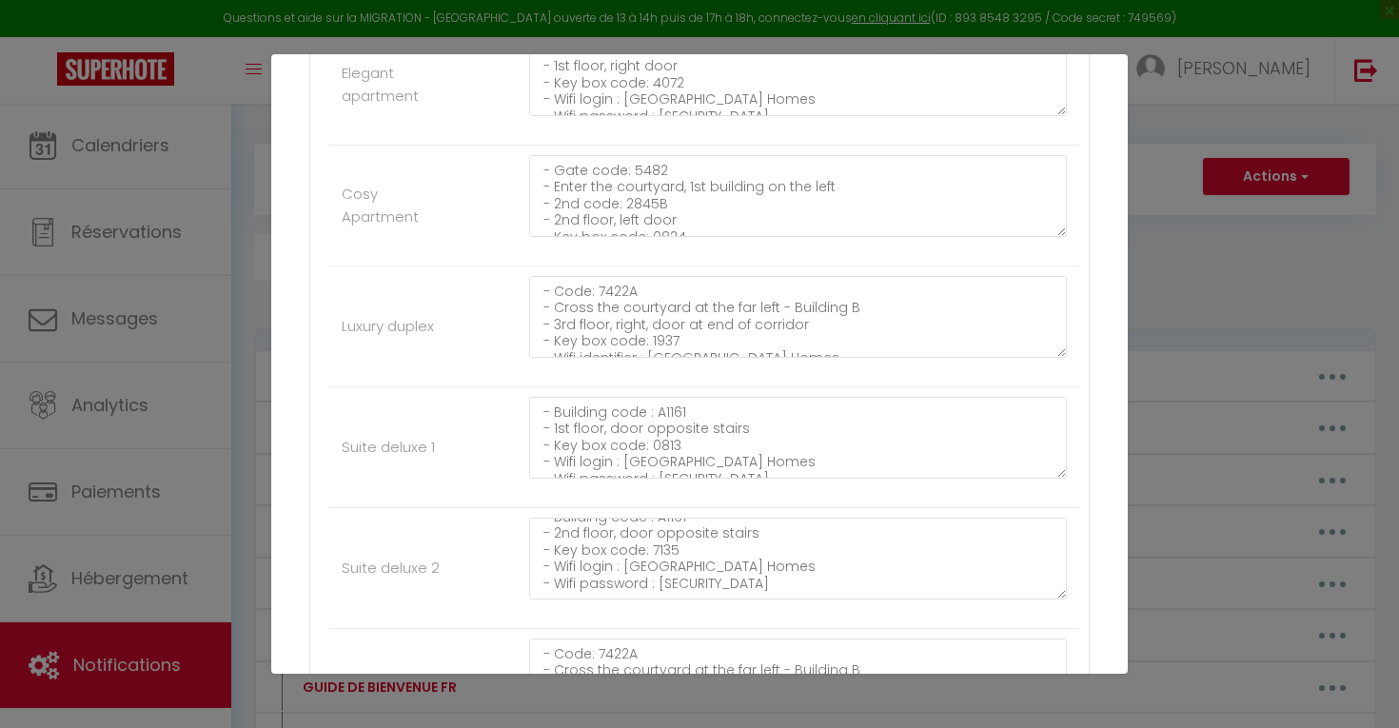
click at [499, 420] on li "Suite deluxe 1 - Building code : A1161 - 1st floor, door opposite stairs - Key …" at bounding box center [704, 447] width 750 height 121
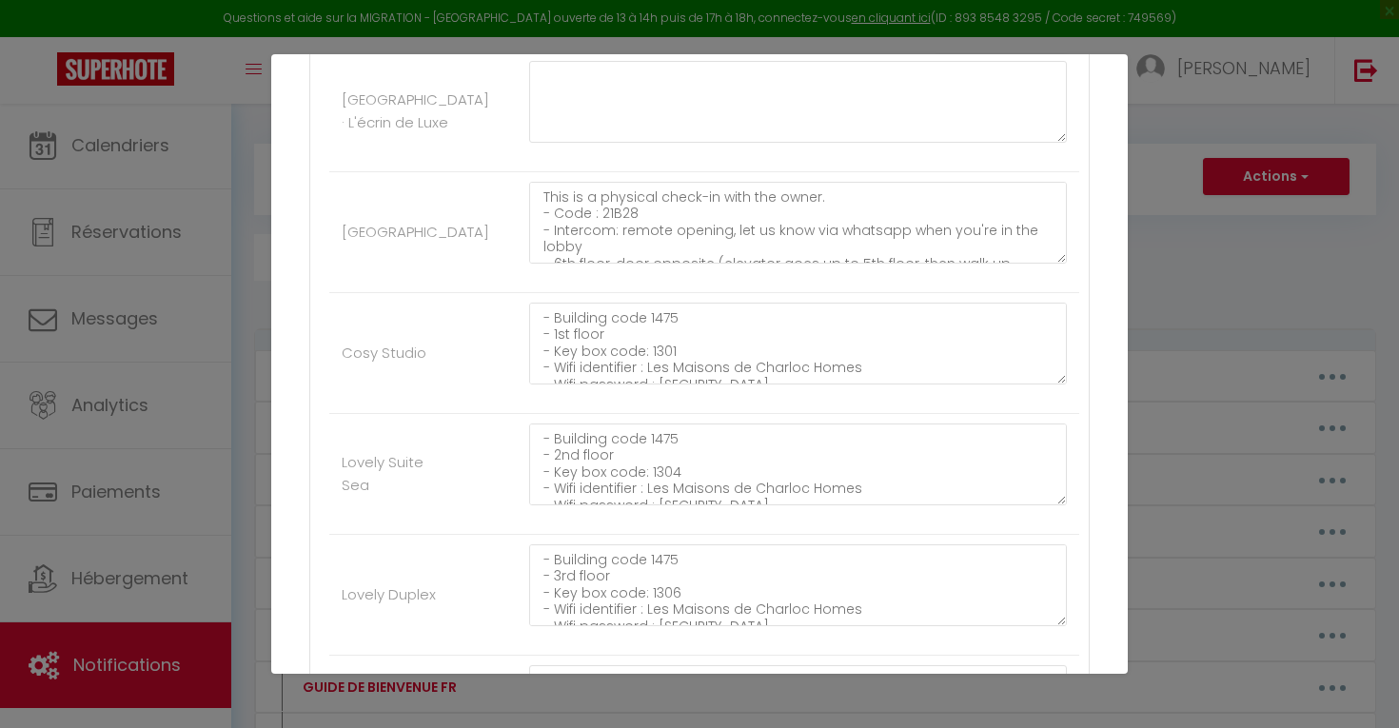
scroll to position [1636, 0]
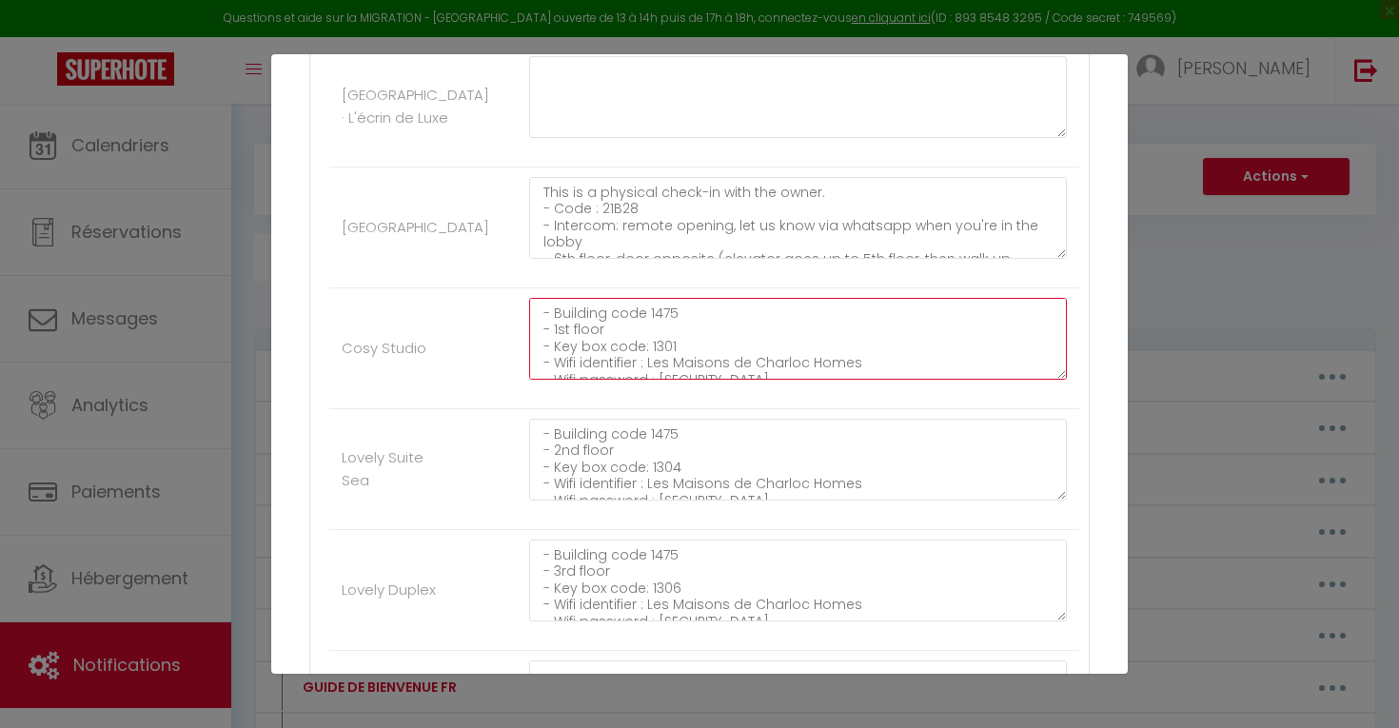
click at [667, 313] on textarea "- Building code 1475 - 1st floor - Key box code: 1301 - Wifi identifier : Les M…" at bounding box center [798, 339] width 538 height 82
type textarea "- Building code 1475 - 1st floor - Key box code: 1010 - Wifi identifier : Les M…"
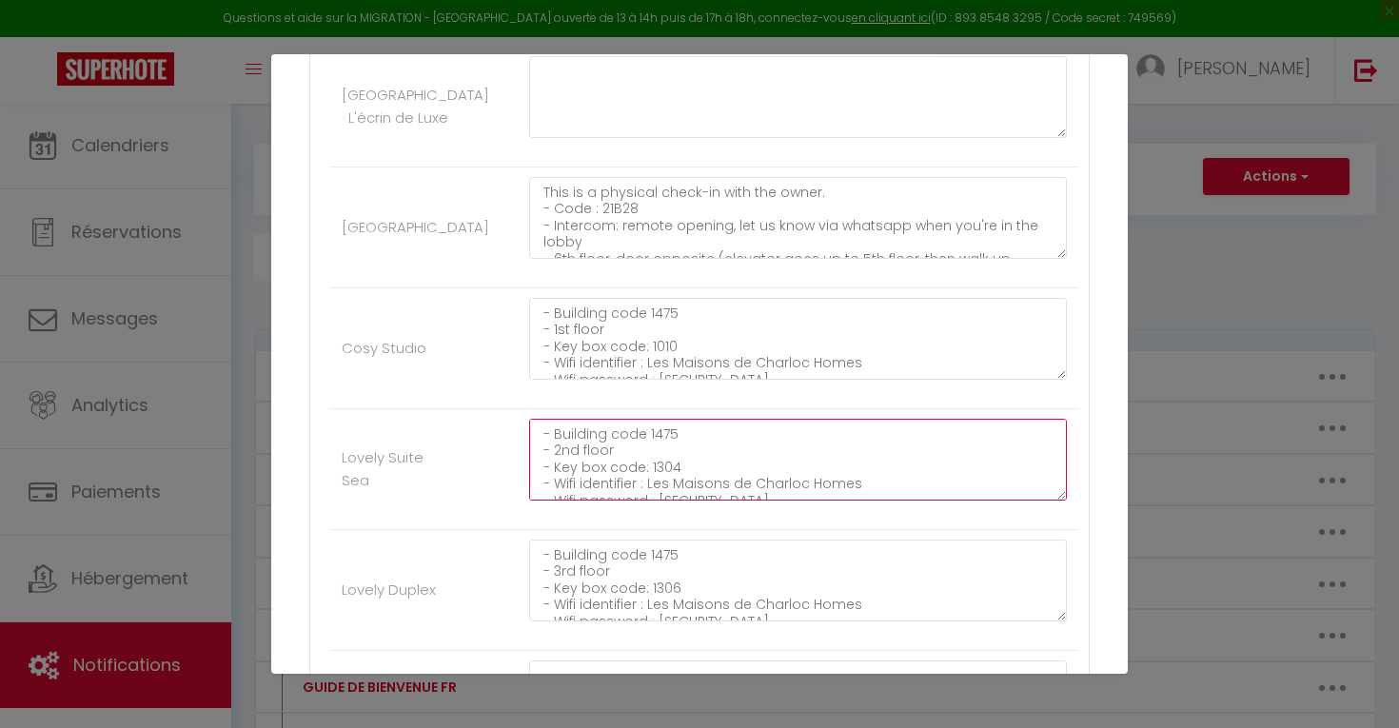
click at [662, 433] on textarea "- Building code 1475 - 2nd floor - Key box code: 1304 - Wifi identifier : Les M…" at bounding box center [798, 460] width 538 height 82
type textarea "- Building code 1475 - 2nd floor - Key box code: 1002 - Wifi identifier : Les M…"
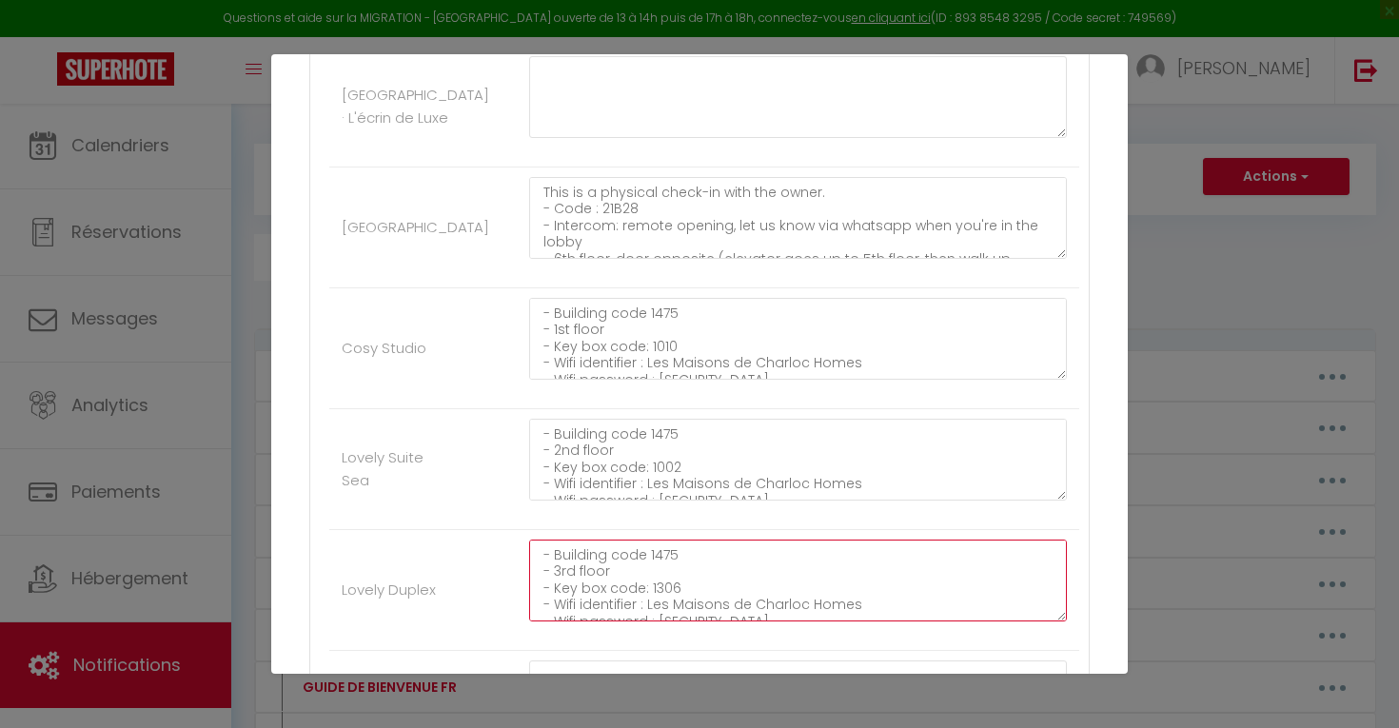
click at [667, 560] on textarea "- Building code 1475 - 3rd floor - Key box code: 1306 - Wifi identifier : Les M…" at bounding box center [798, 580] width 538 height 82
type textarea "- Building code 1475 - 3rd floor - Key box code: 3030 - Wifi identifier : Les M…"
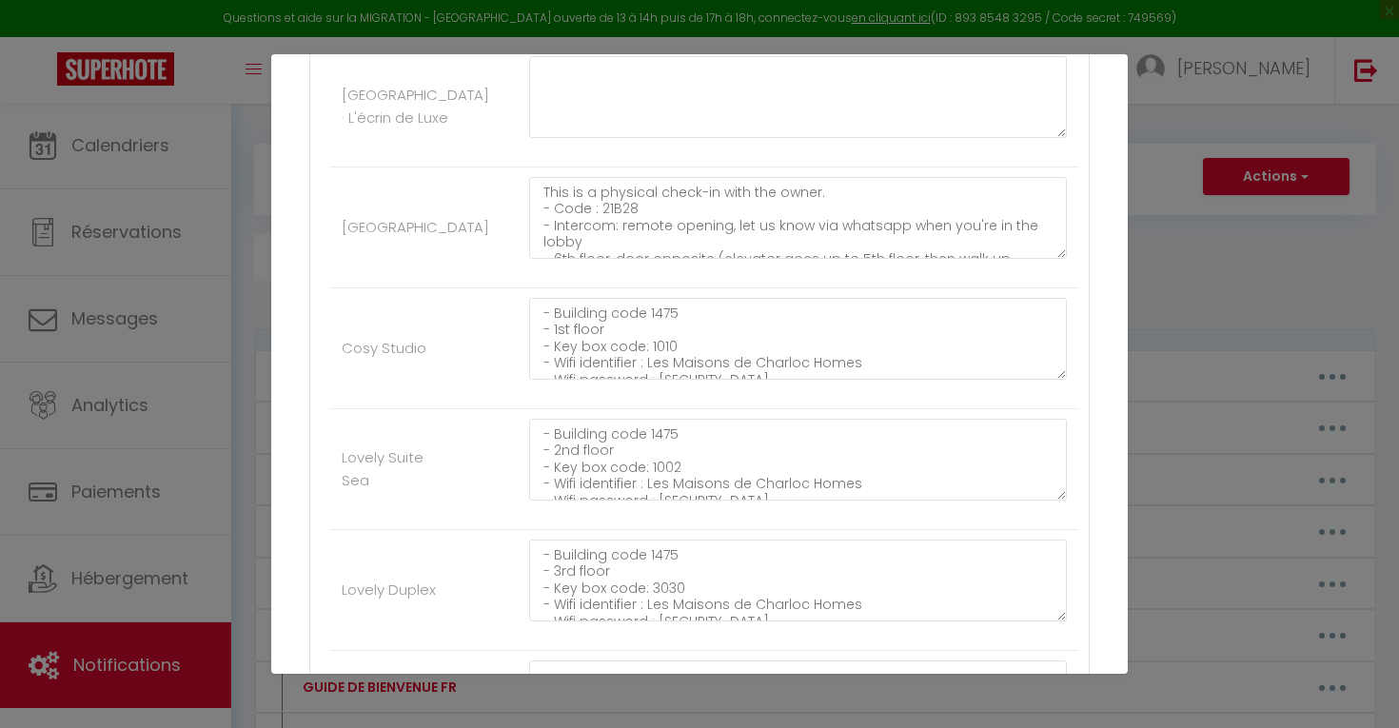
click at [405, 583] on li "Lovely Duplex - Building code 1475 - 3rd floor - Key box code: 3030 - Wifi iden…" at bounding box center [704, 590] width 750 height 121
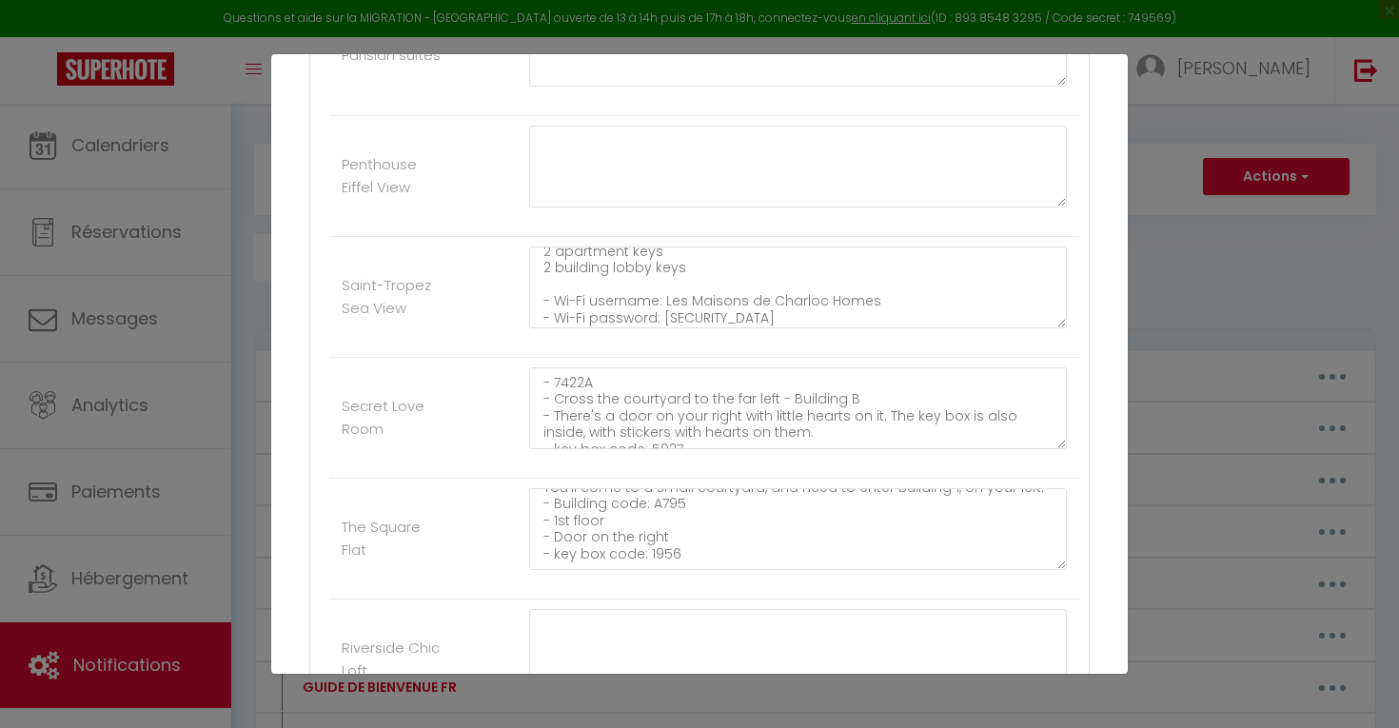
scroll to position [243, 0]
click at [177, 458] on div "Mettre à jour le code court personnalisé × Nom * INSTRUCTIONSACCES-EN Contenu *…" at bounding box center [699, 364] width 1399 height 728
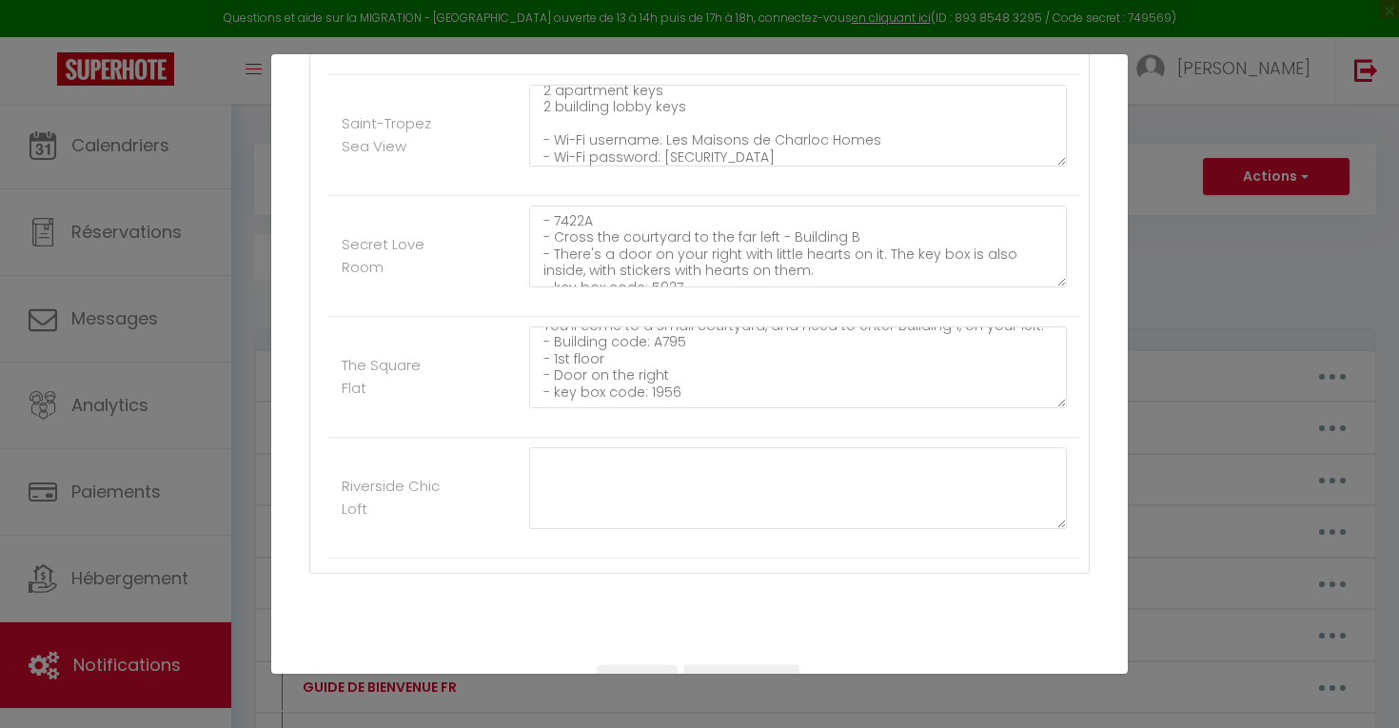
scroll to position [2453, 0]
click at [736, 666] on button "Mettre à jour" at bounding box center [741, 682] width 114 height 32
